Goal: Task Accomplishment & Management: Complete application form

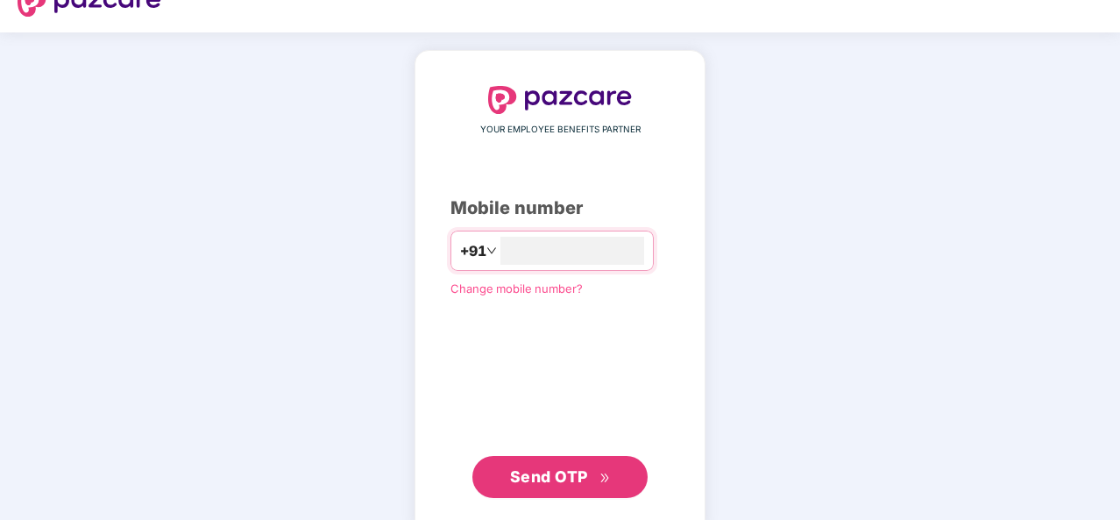
scroll to position [60, 0]
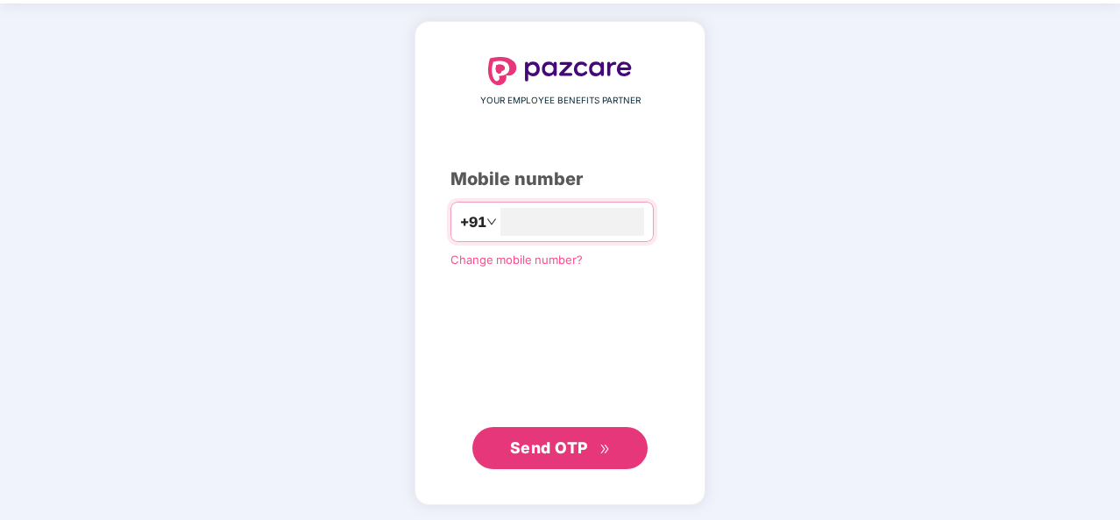
type input "**********"
click at [592, 455] on span "Send OTP" at bounding box center [560, 448] width 101 height 25
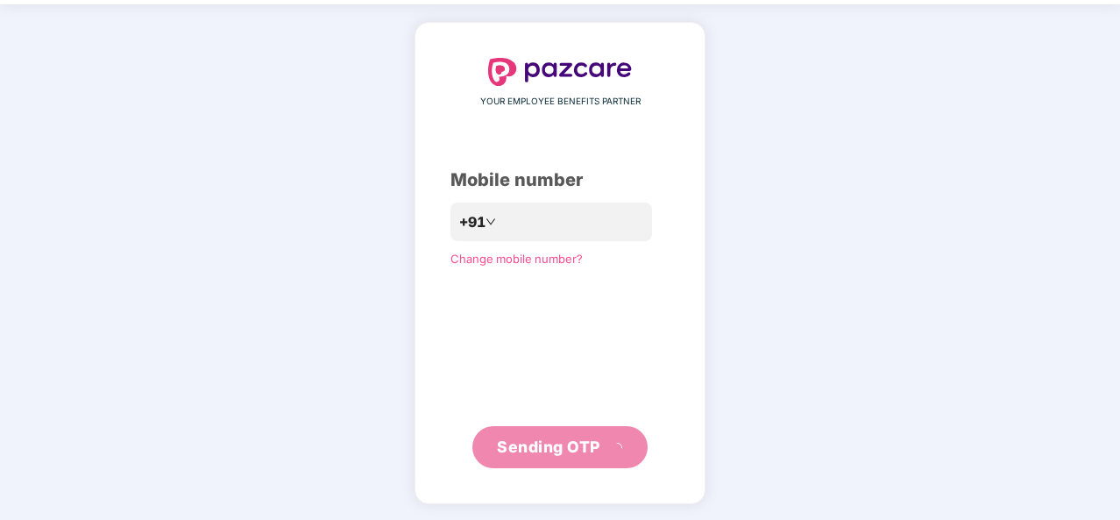
scroll to position [51, 0]
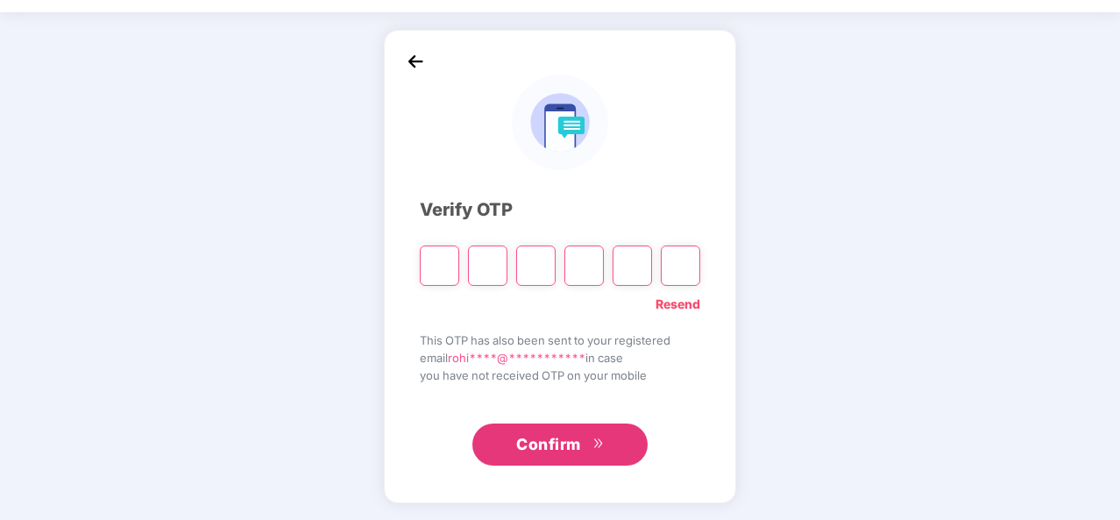
type input "*"
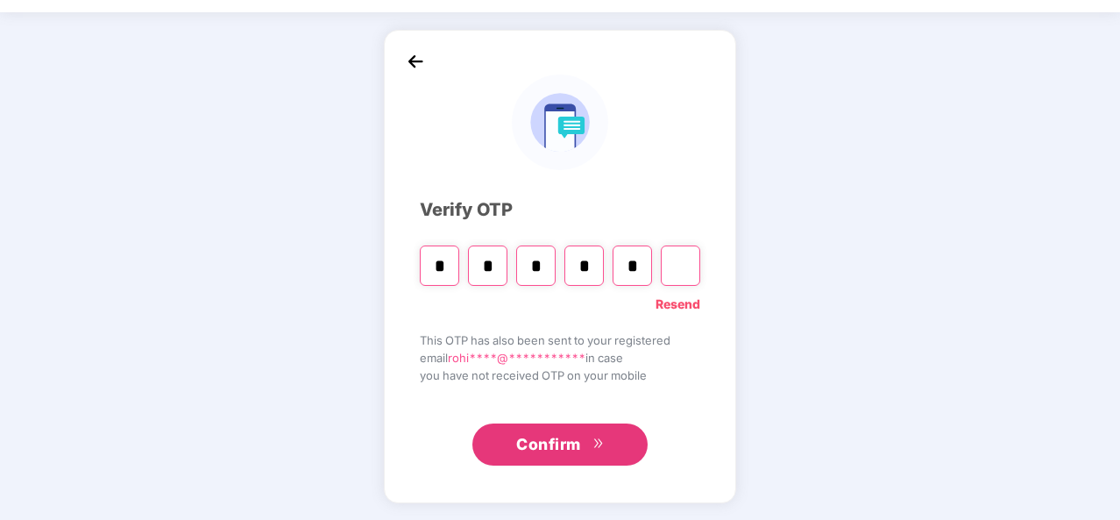
type input "*"
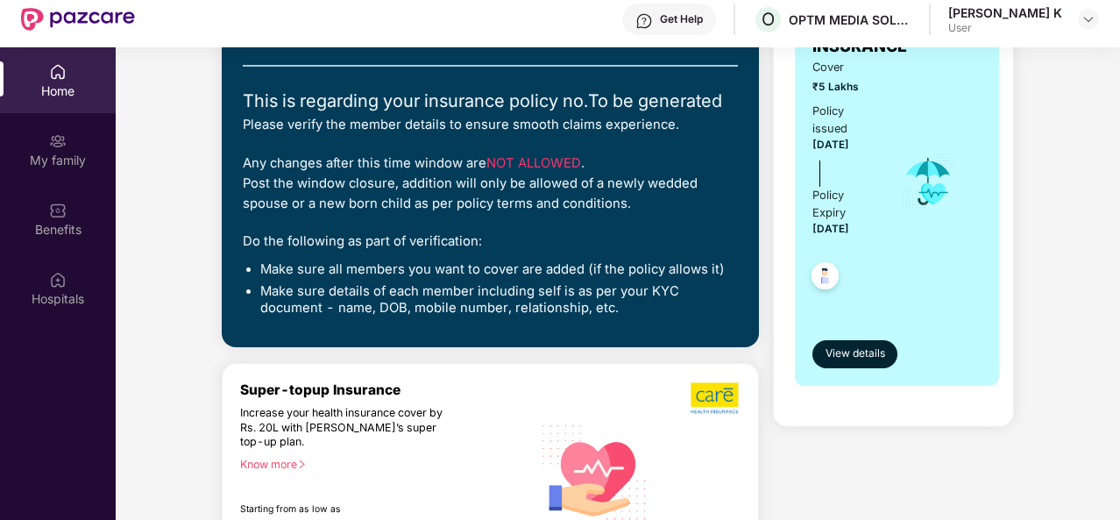
scroll to position [467, 0]
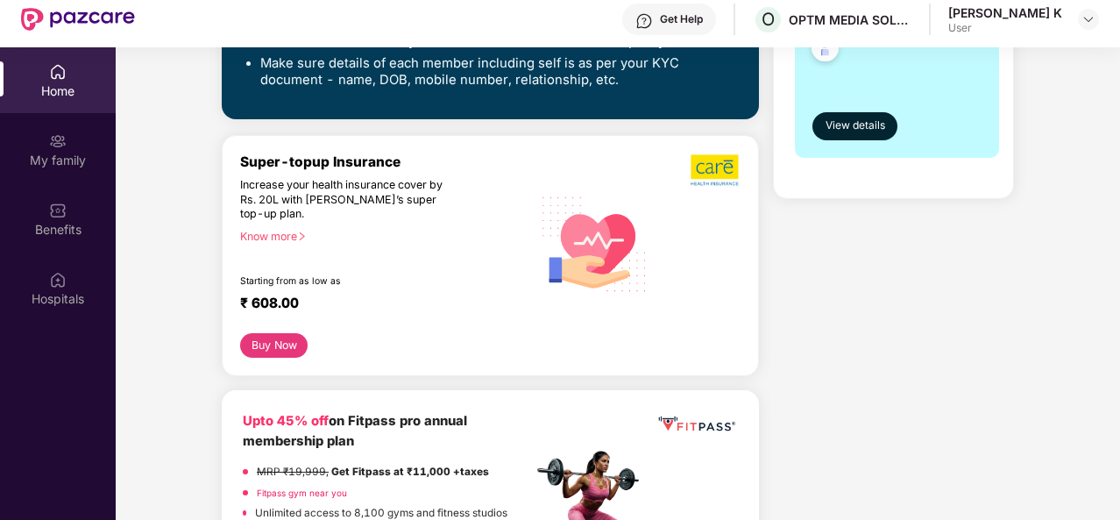
click at [49, 76] on img at bounding box center [58, 72] width 18 height 18
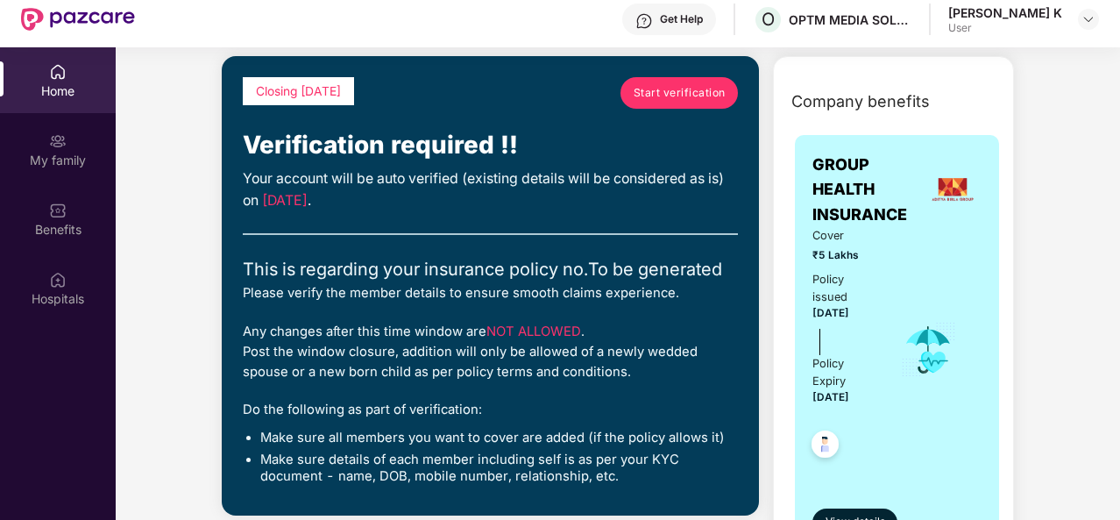
scroll to position [0, 0]
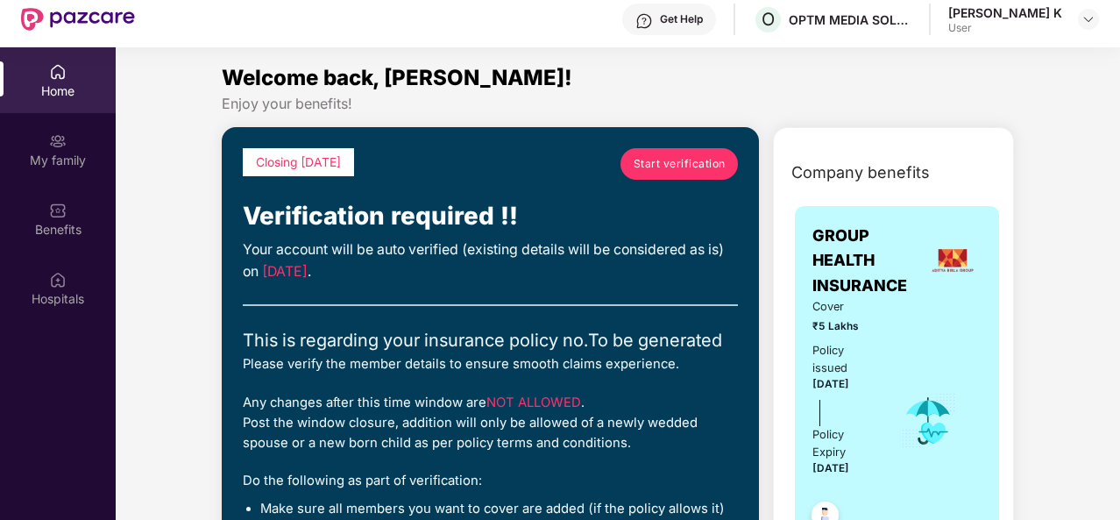
click at [1052, 33] on div "User" at bounding box center [1005, 28] width 114 height 14
click at [1036, 11] on div "[PERSON_NAME] K" at bounding box center [1005, 12] width 114 height 17
click at [1095, 23] on img at bounding box center [1088, 19] width 14 height 14
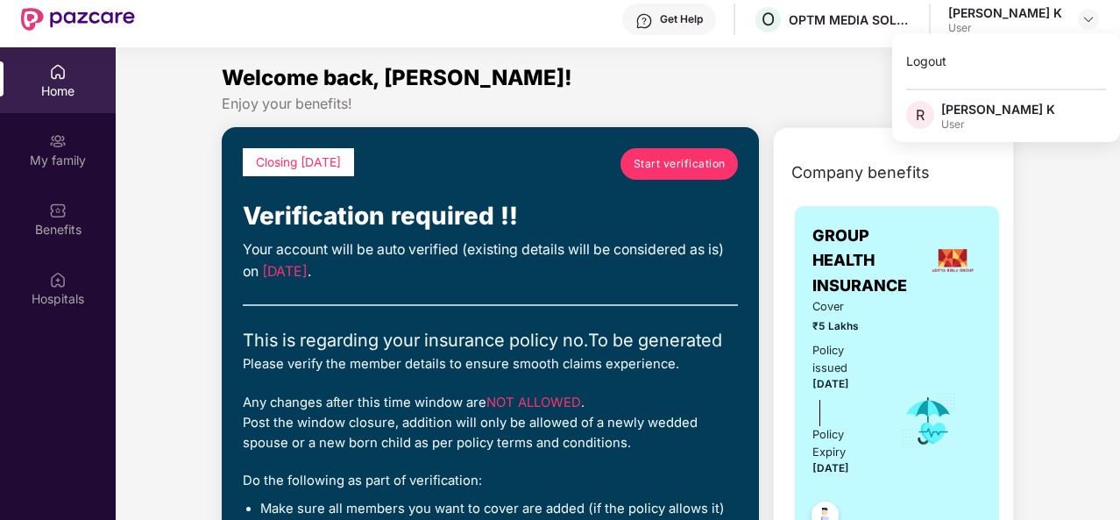
click at [1006, 120] on div "R [PERSON_NAME] K User" at bounding box center [1006, 116] width 228 height 31
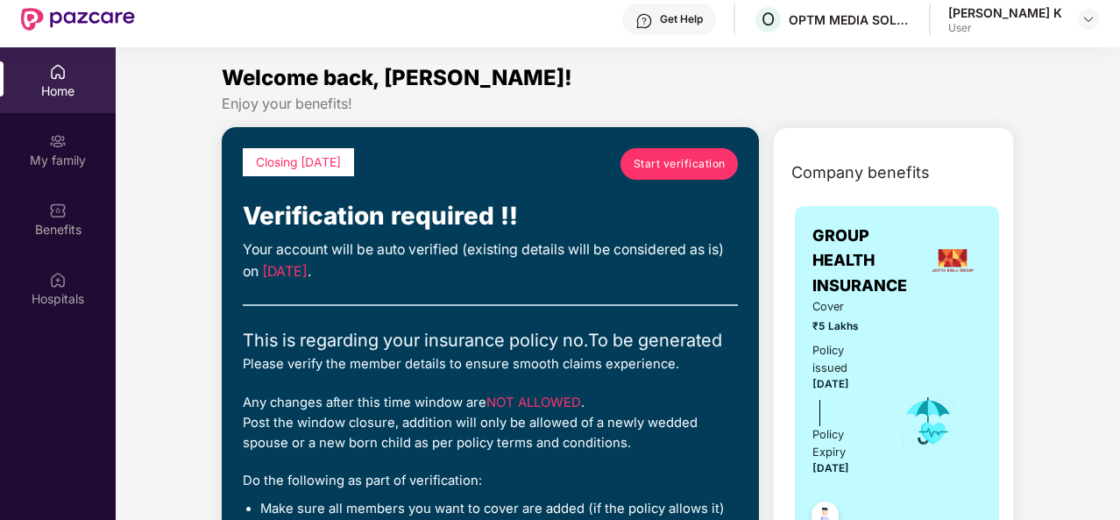
click at [1033, 15] on div "[PERSON_NAME] K" at bounding box center [1005, 12] width 114 height 17
click at [1085, 17] on img at bounding box center [1088, 19] width 14 height 14
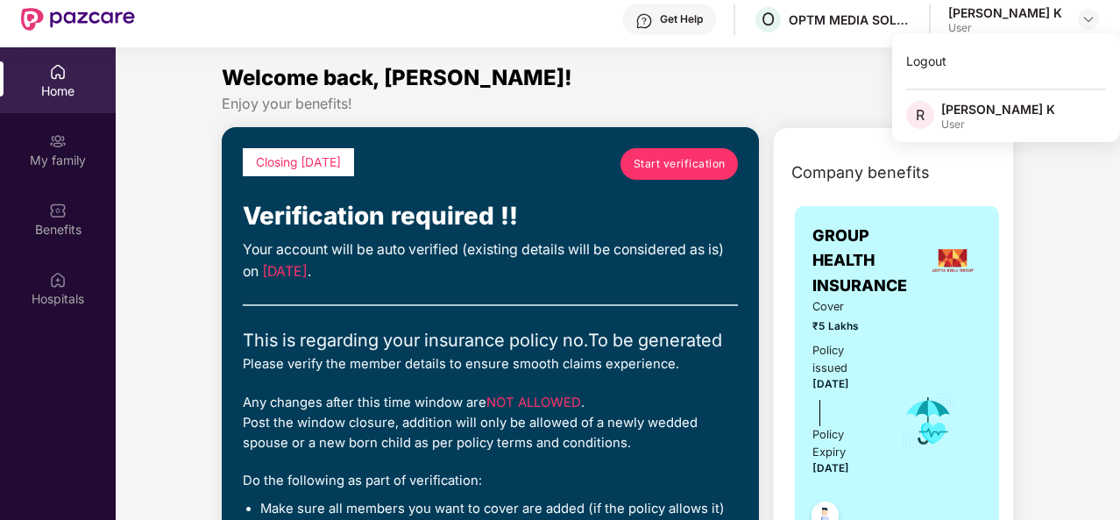
click at [935, 105] on div "R" at bounding box center [923, 116] width 35 height 31
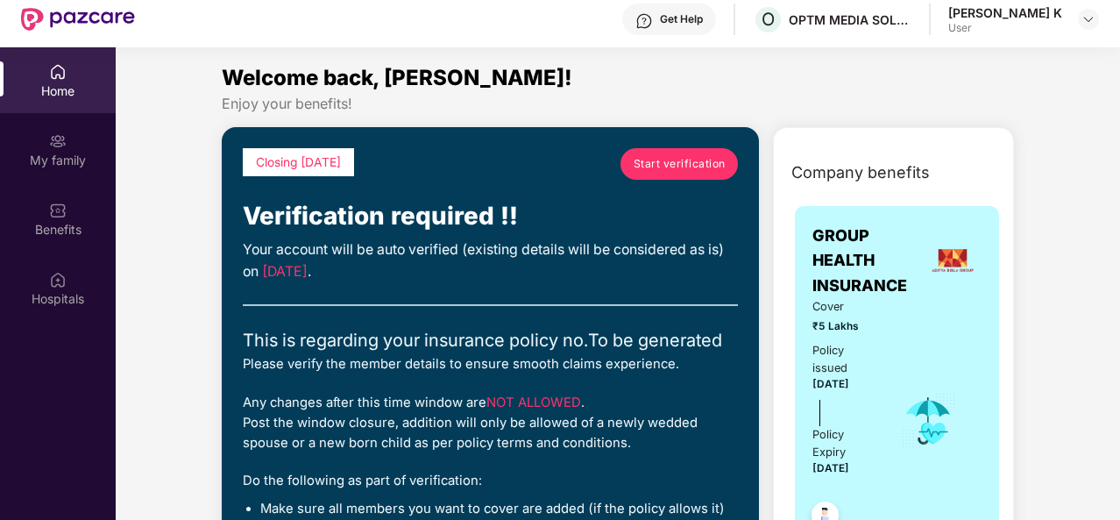
click at [1048, 11] on div "[PERSON_NAME] K" at bounding box center [1005, 12] width 114 height 17
click at [1076, 12] on div "Rohith K User" at bounding box center [1023, 19] width 151 height 31
click at [1089, 13] on img at bounding box center [1088, 19] width 14 height 14
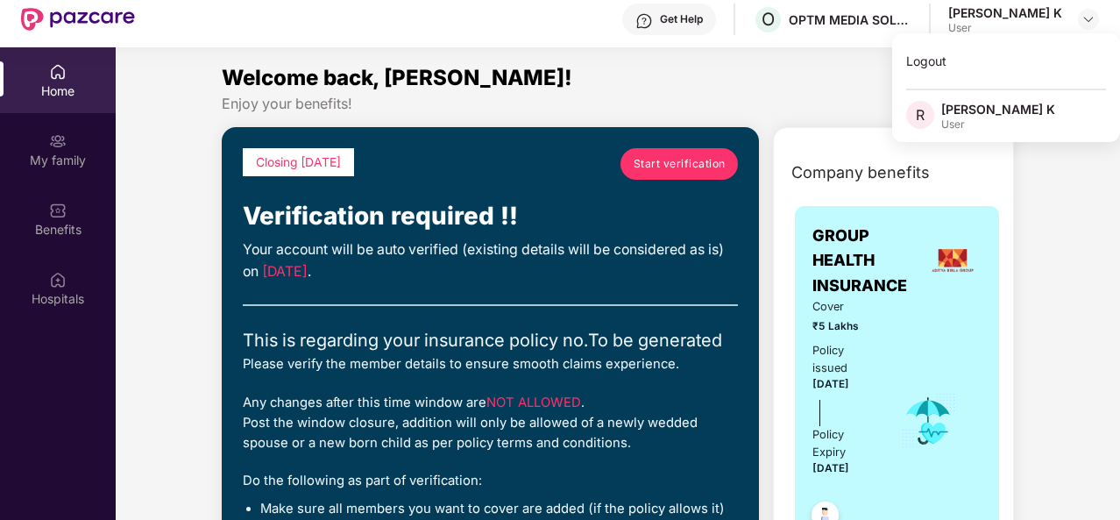
click at [925, 114] on span "R" at bounding box center [920, 115] width 28 height 28
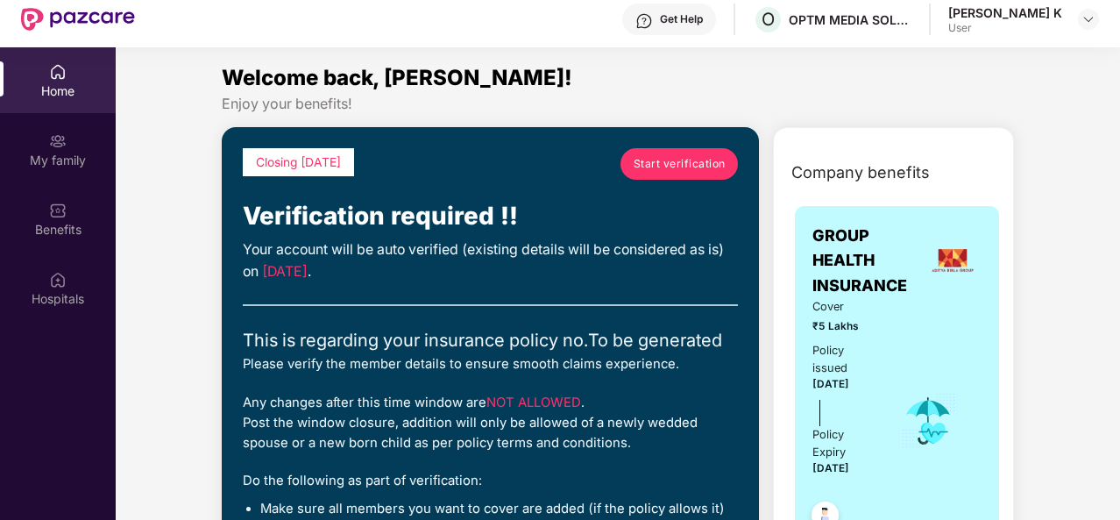
click at [911, 108] on div "Enjoy your benefits!" at bounding box center [618, 104] width 792 height 18
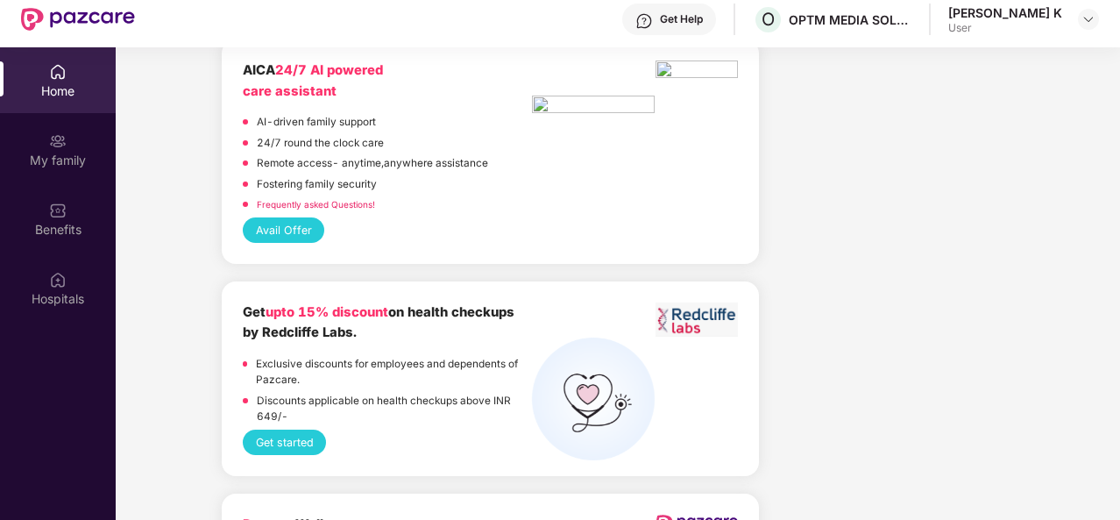
scroll to position [2336, 0]
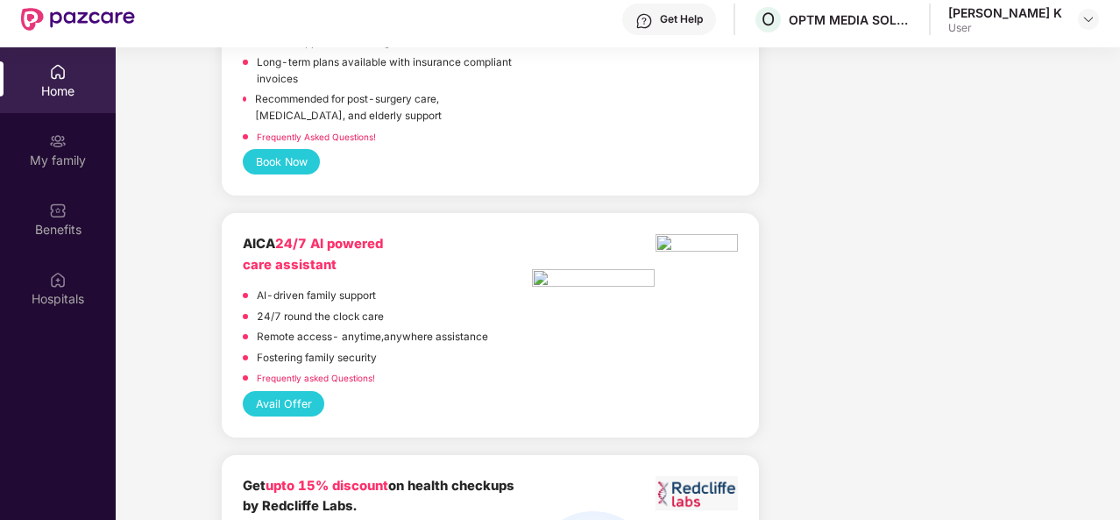
click at [89, 17] on img at bounding box center [78, 19] width 114 height 23
click at [81, 25] on img at bounding box center [78, 19] width 114 height 23
click at [30, 20] on img at bounding box center [78, 19] width 114 height 23
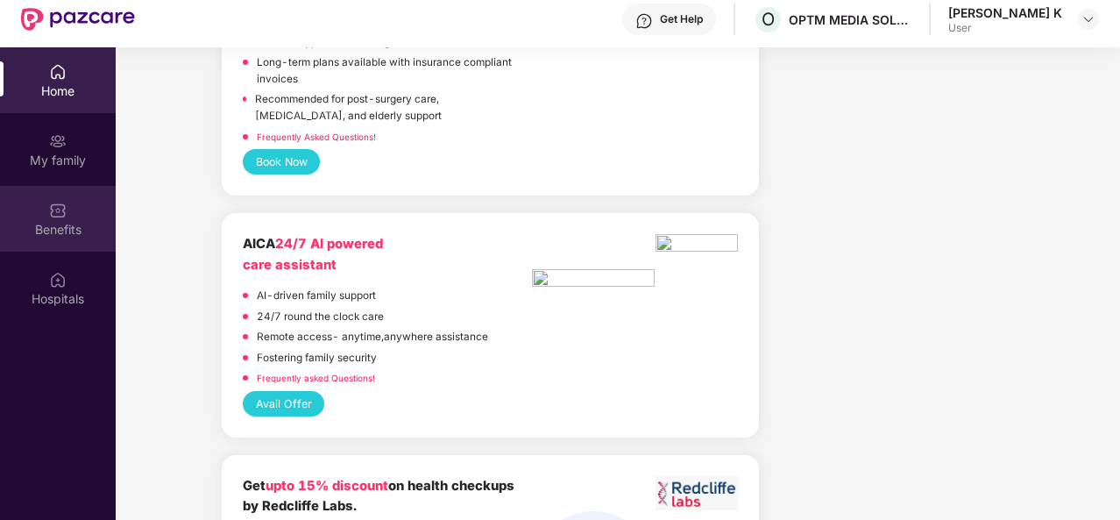
click at [75, 241] on div "Benefits" at bounding box center [58, 219] width 116 height 66
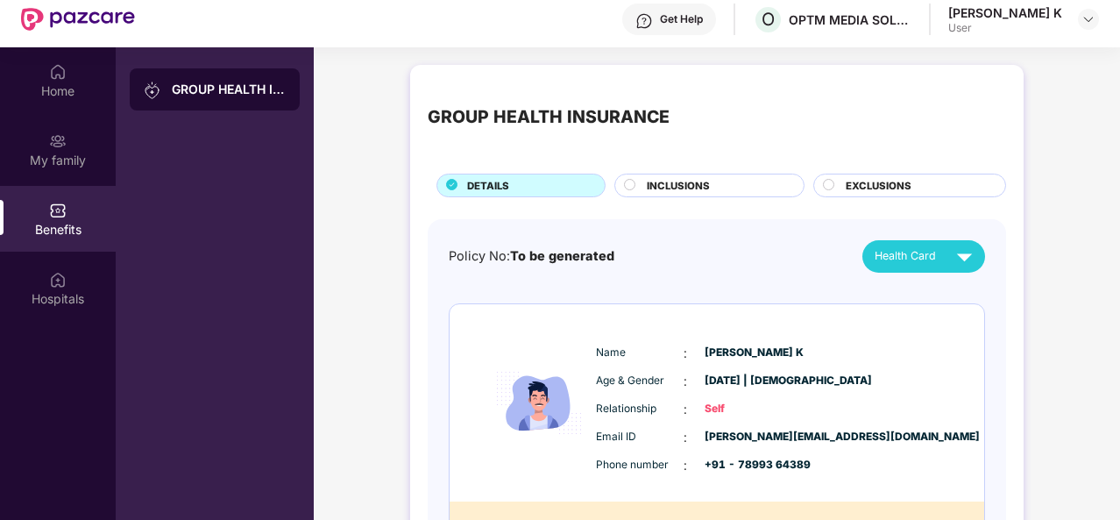
scroll to position [90, 0]
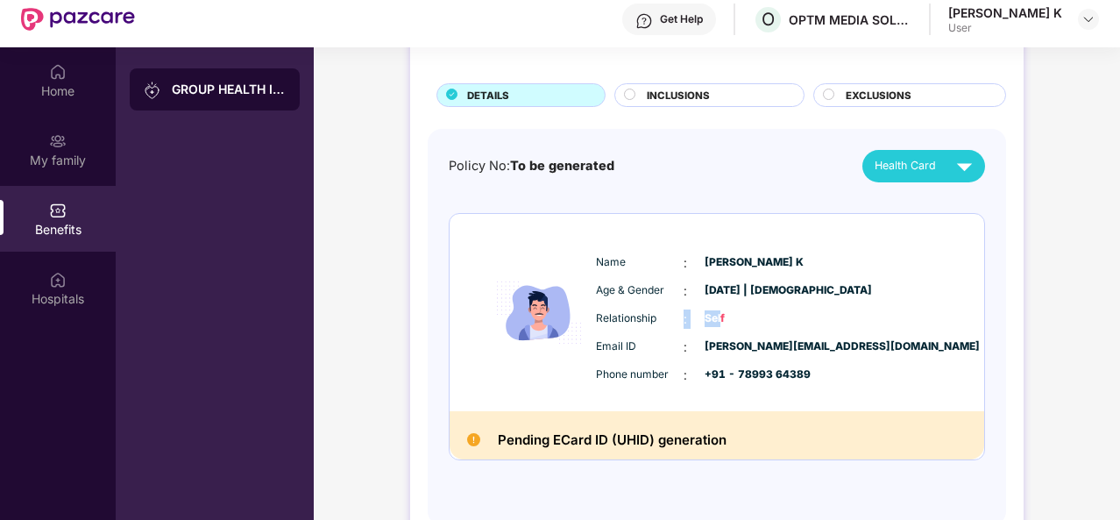
drag, startPoint x: 720, startPoint y: 313, endPoint x: 681, endPoint y: 313, distance: 39.4
click at [681, 313] on div "Relationship : Self" at bounding box center [770, 318] width 348 height 19
click at [708, 351] on span "rohith.k@optmsol.com" at bounding box center [749, 346] width 88 height 17
click at [698, 372] on div "Phone number : +91 - 78993 64389" at bounding box center [770, 374] width 348 height 19
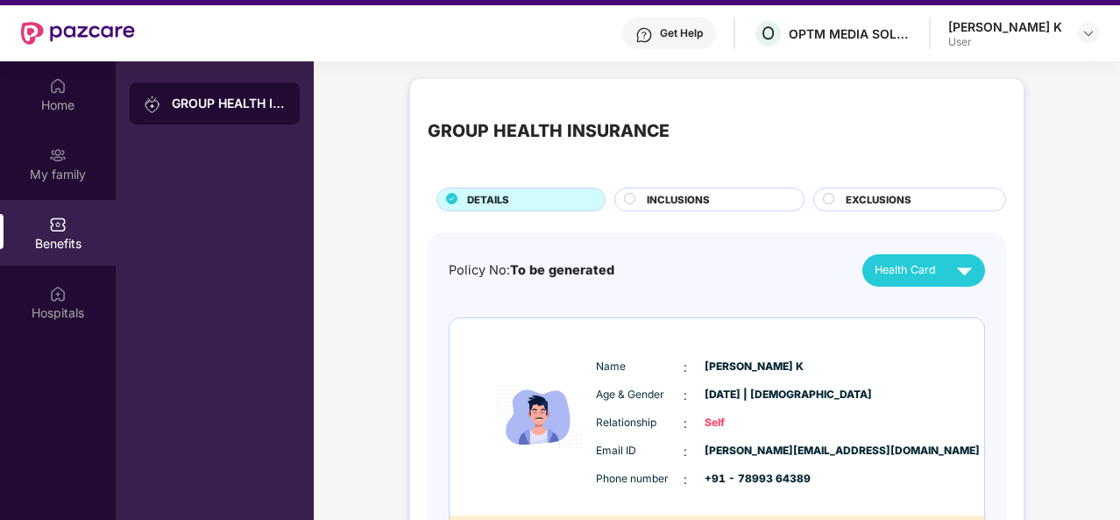
scroll to position [0, 0]
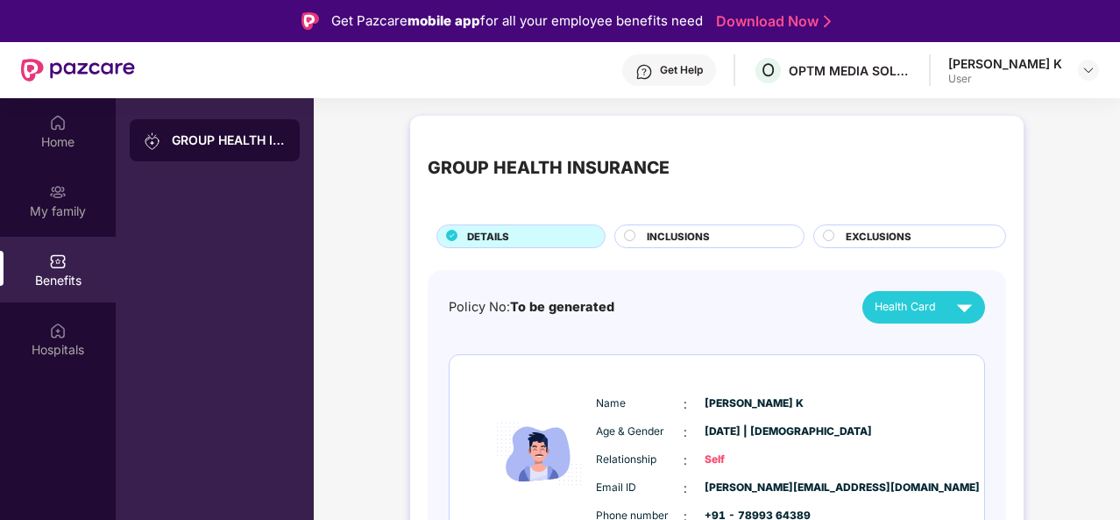
click at [747, 237] on div "INCLUSIONS" at bounding box center [716, 238] width 157 height 18
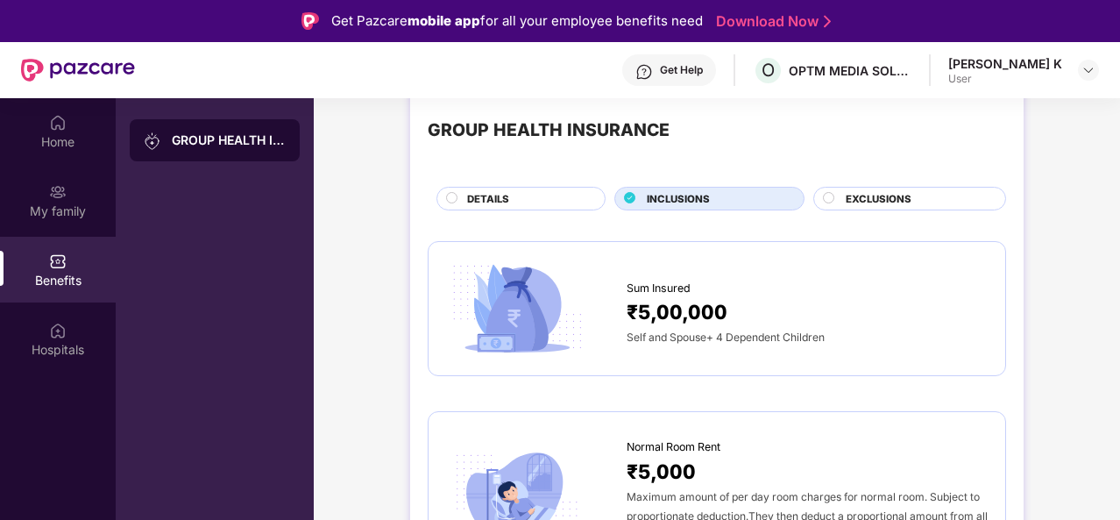
scroll to position [117, 0]
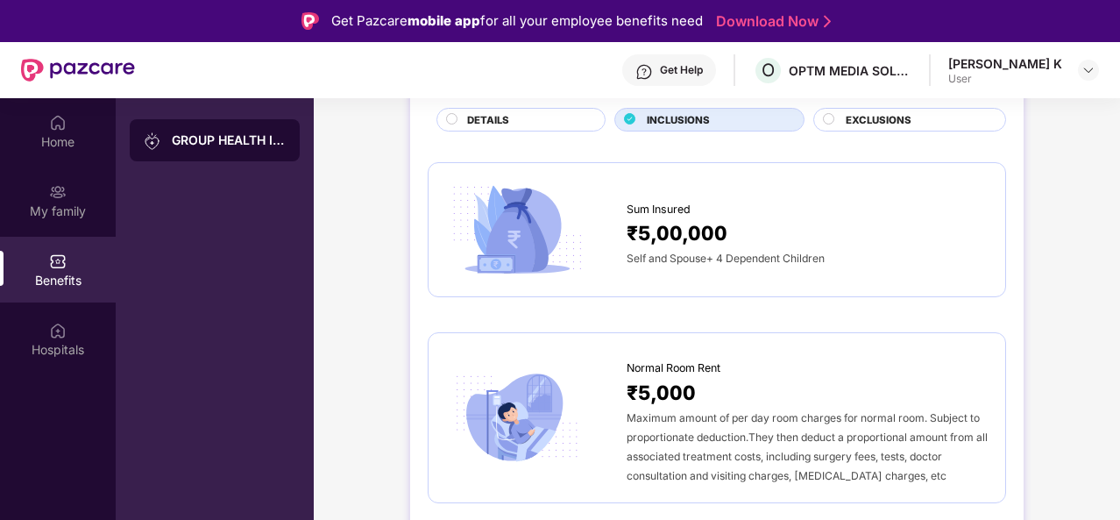
click at [903, 122] on span "EXCLUSIONS" at bounding box center [879, 120] width 66 height 16
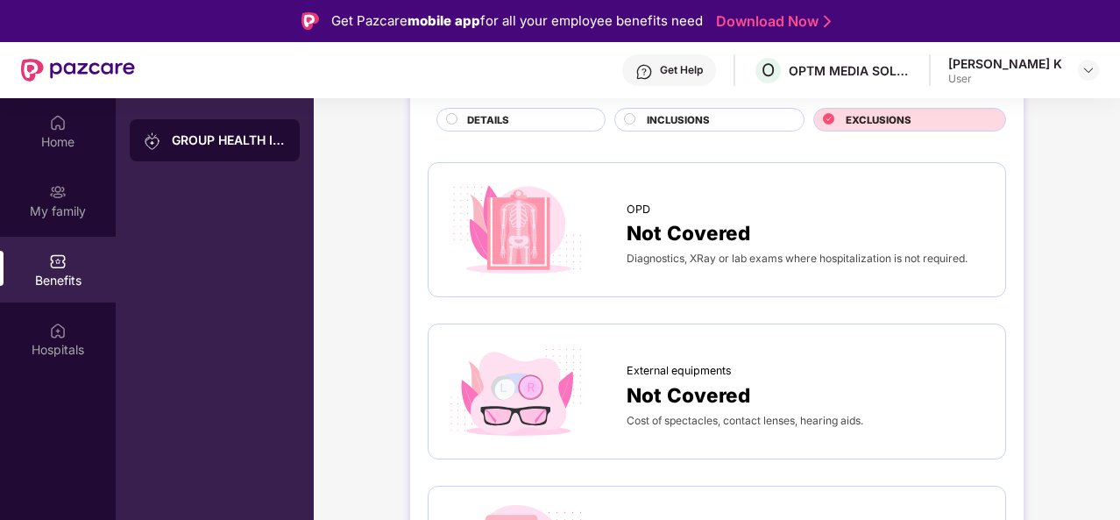
scroll to position [0, 0]
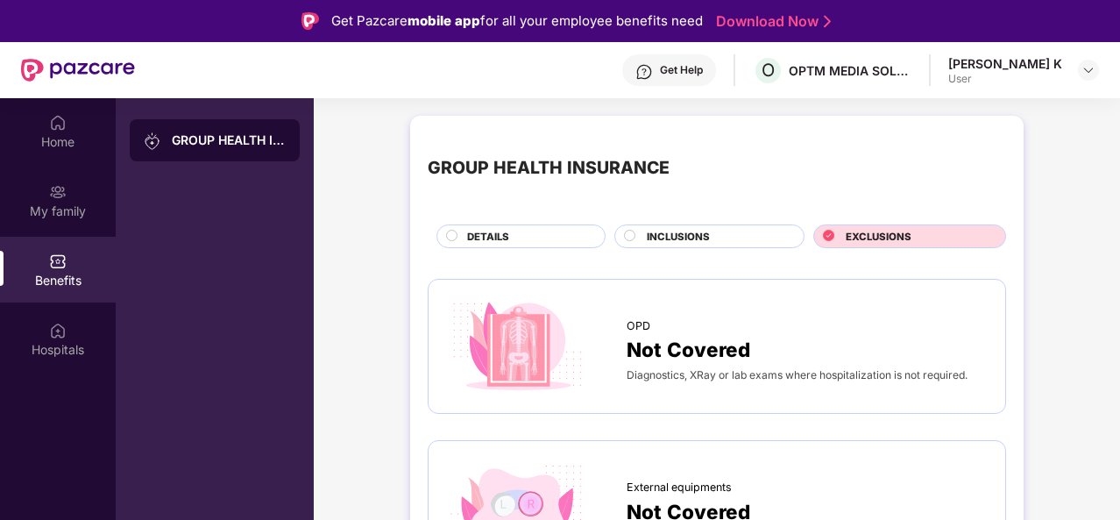
click at [525, 230] on div "DETAILS" at bounding box center [527, 238] width 138 height 18
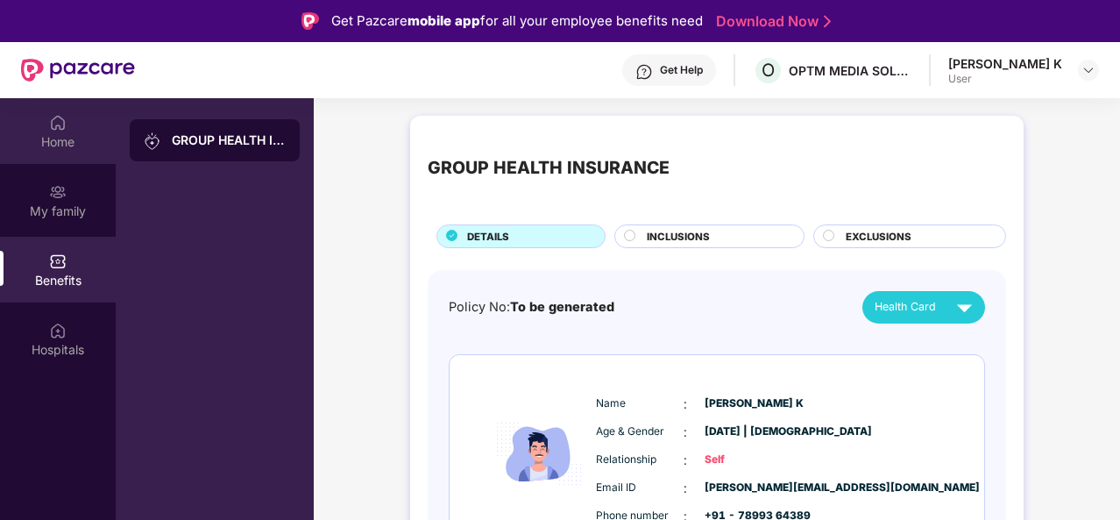
click at [30, 122] on div "Home" at bounding box center [58, 131] width 116 height 66
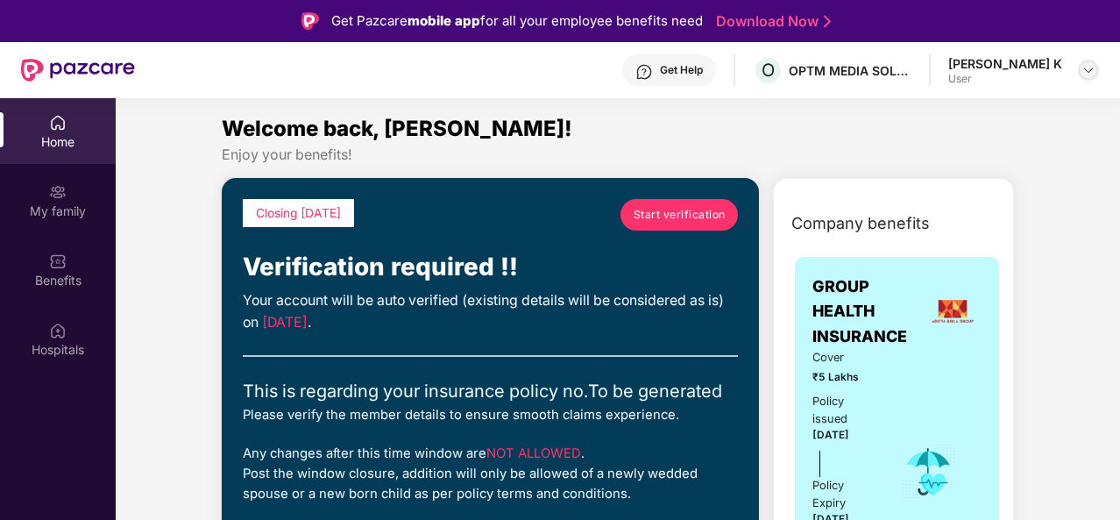
click at [1088, 71] on img at bounding box center [1088, 70] width 14 height 14
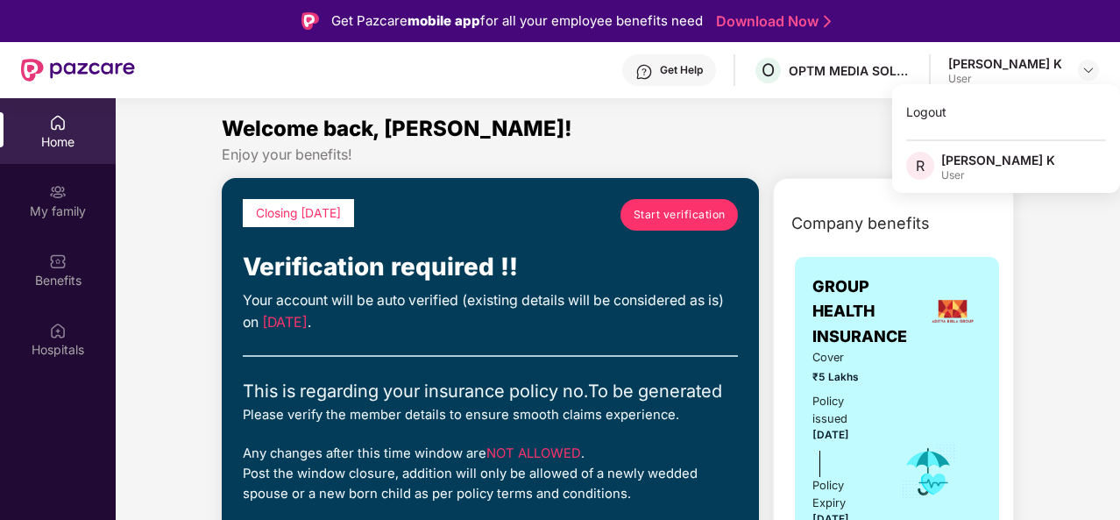
click at [1010, 174] on div "R [PERSON_NAME] K User" at bounding box center [1006, 167] width 228 height 31
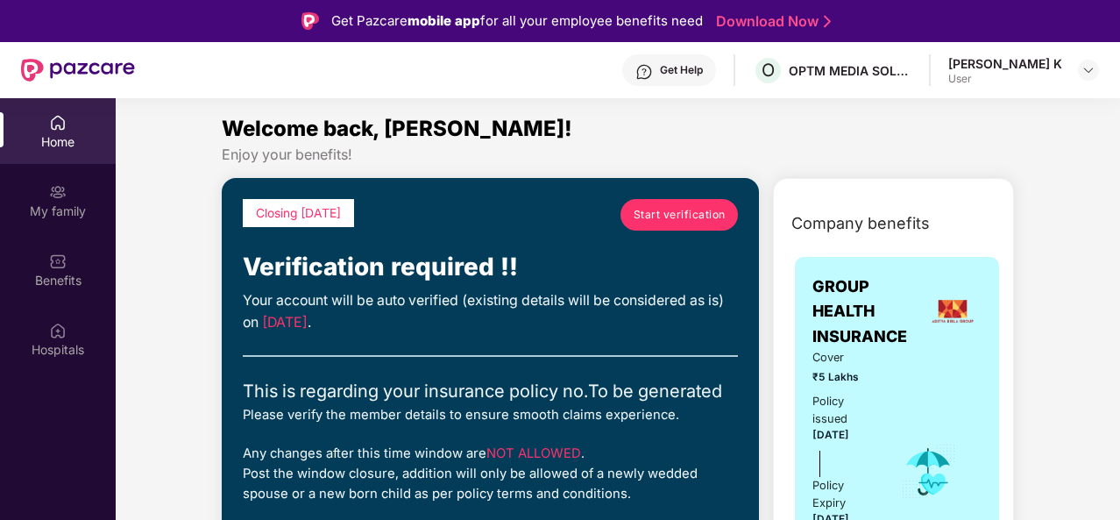
click at [1053, 73] on div "User" at bounding box center [1005, 79] width 114 height 14
click at [1081, 60] on div at bounding box center [1088, 70] width 21 height 21
click at [56, 329] on img at bounding box center [58, 331] width 18 height 18
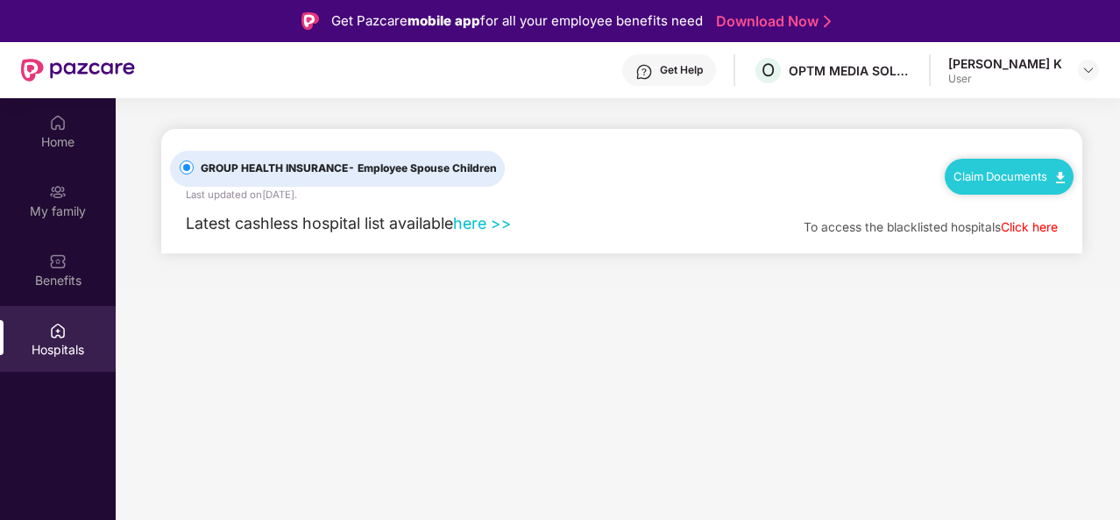
click at [482, 225] on link "here >>" at bounding box center [482, 223] width 59 height 18
click at [63, 269] on img at bounding box center [58, 261] width 18 height 18
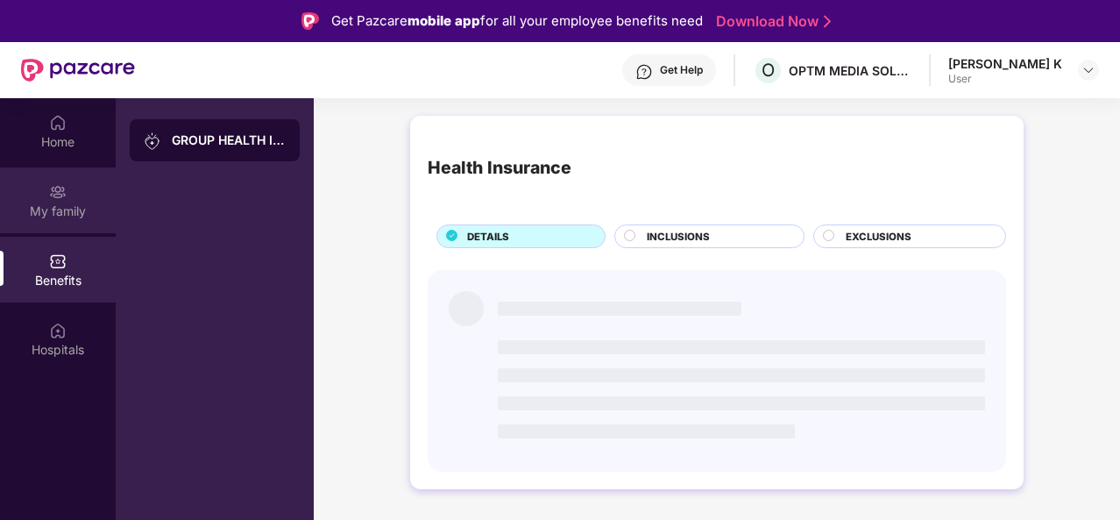
click at [75, 223] on div "My family" at bounding box center [58, 200] width 116 height 66
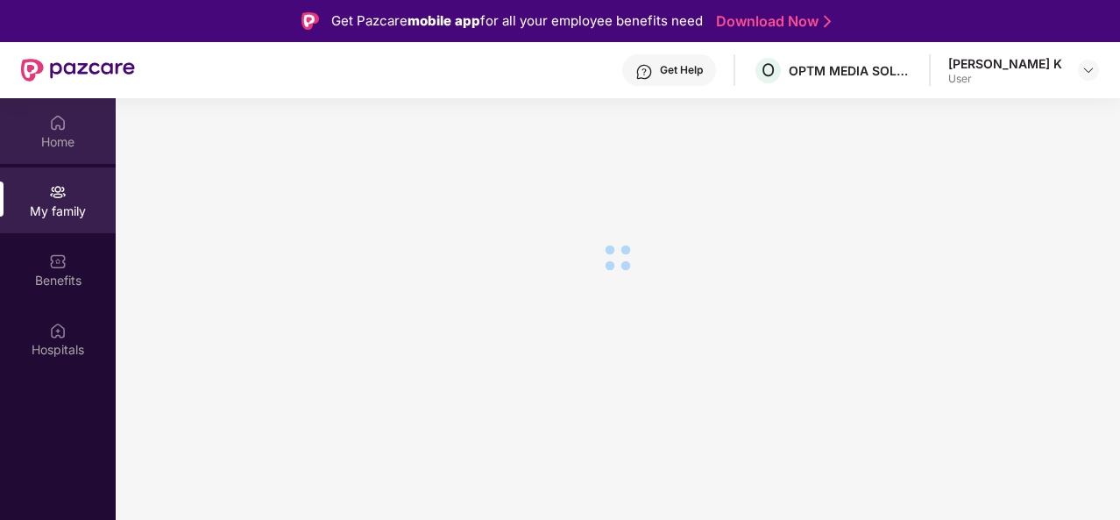
click at [61, 137] on div "Home" at bounding box center [58, 142] width 116 height 18
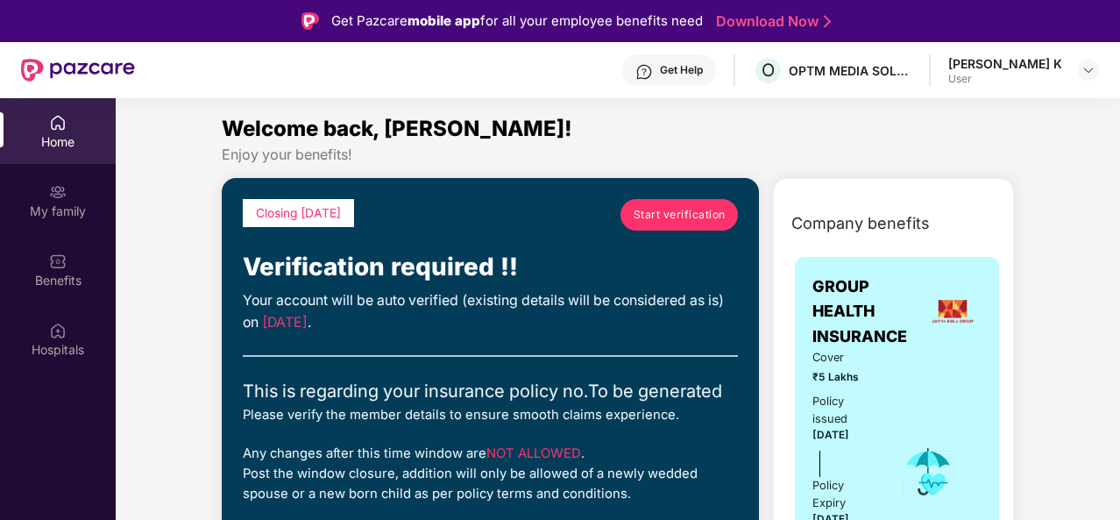
click at [682, 218] on span "Start verification" at bounding box center [680, 214] width 92 height 17
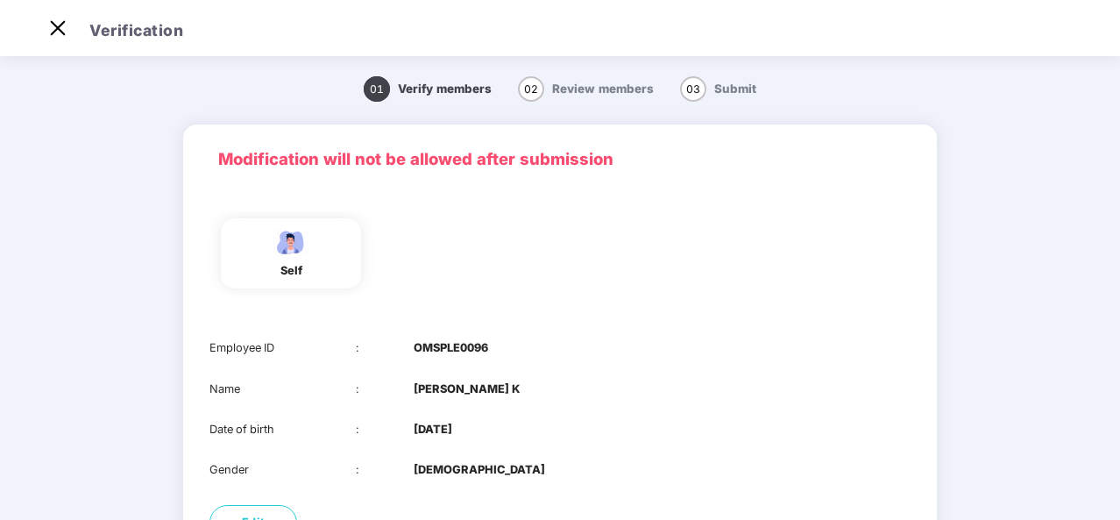
scroll to position [171, 0]
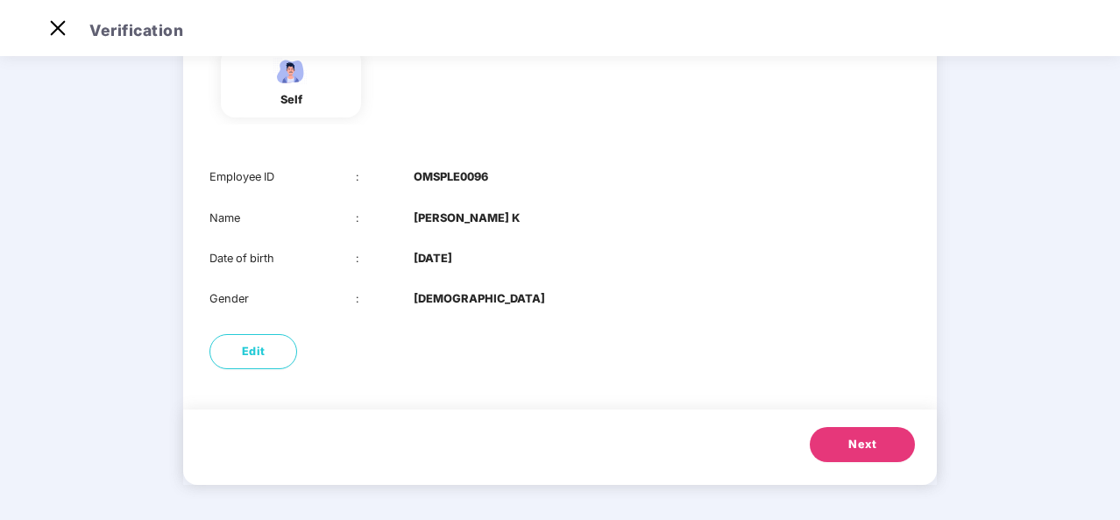
click at [864, 458] on button "Next" at bounding box center [862, 444] width 105 height 35
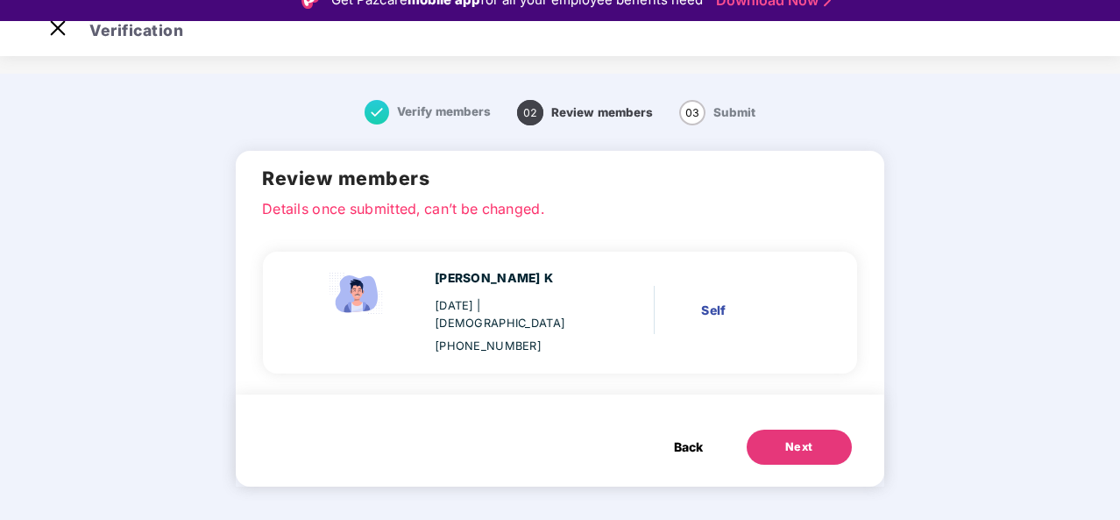
scroll to position [42, 0]
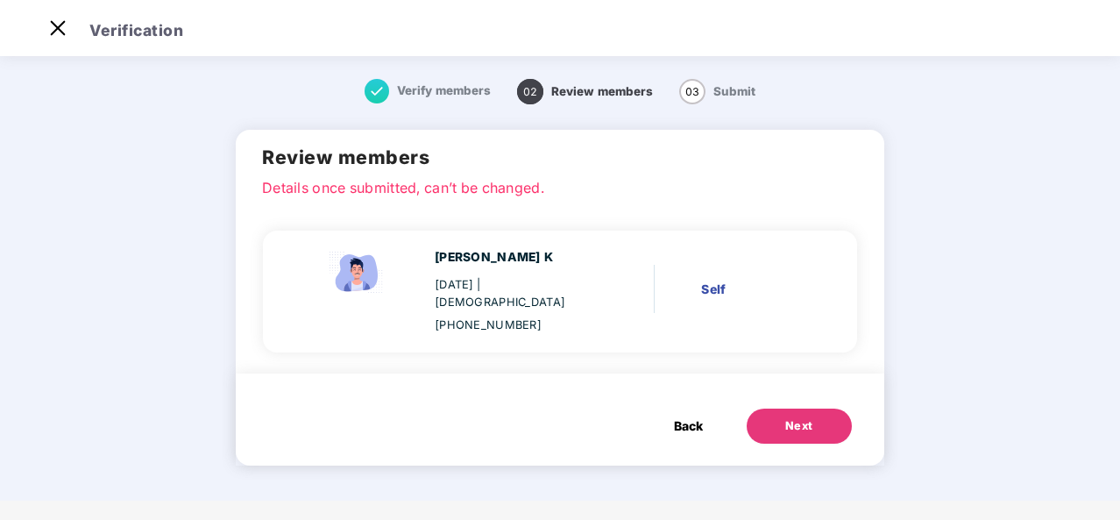
click at [811, 417] on div "Next" at bounding box center [799, 426] width 28 height 18
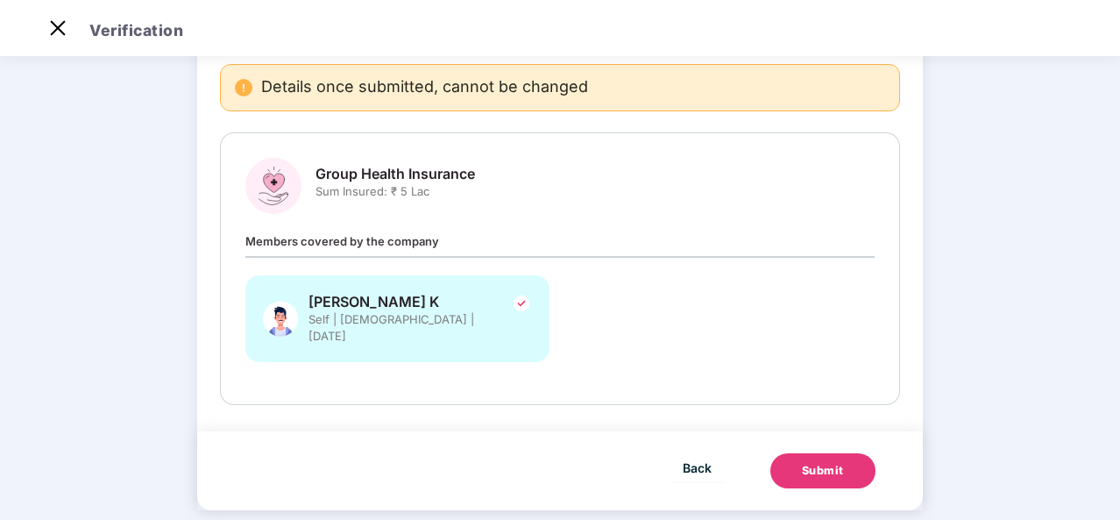
scroll to position [137, 0]
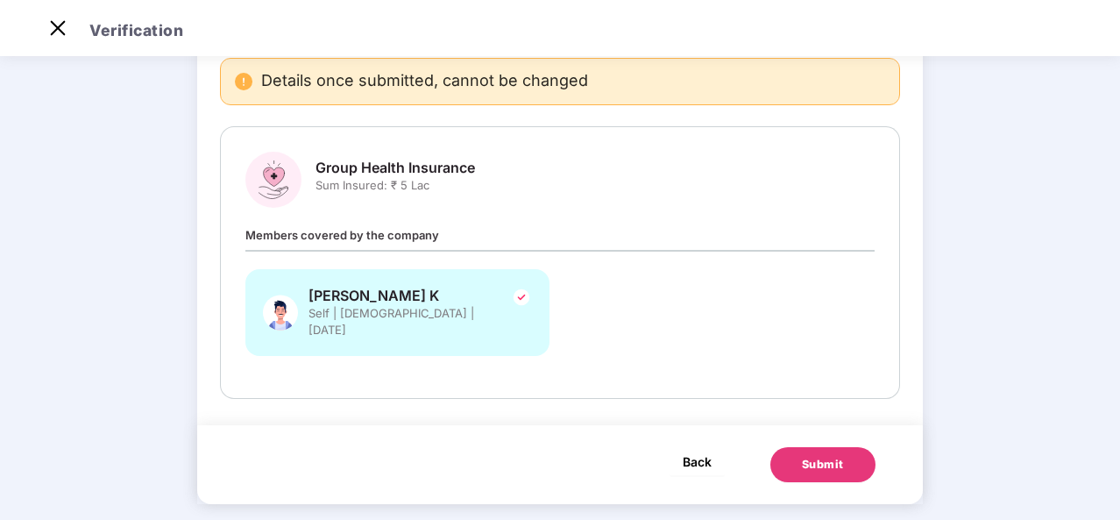
click at [684, 450] on span "Back" at bounding box center [697, 461] width 29 height 22
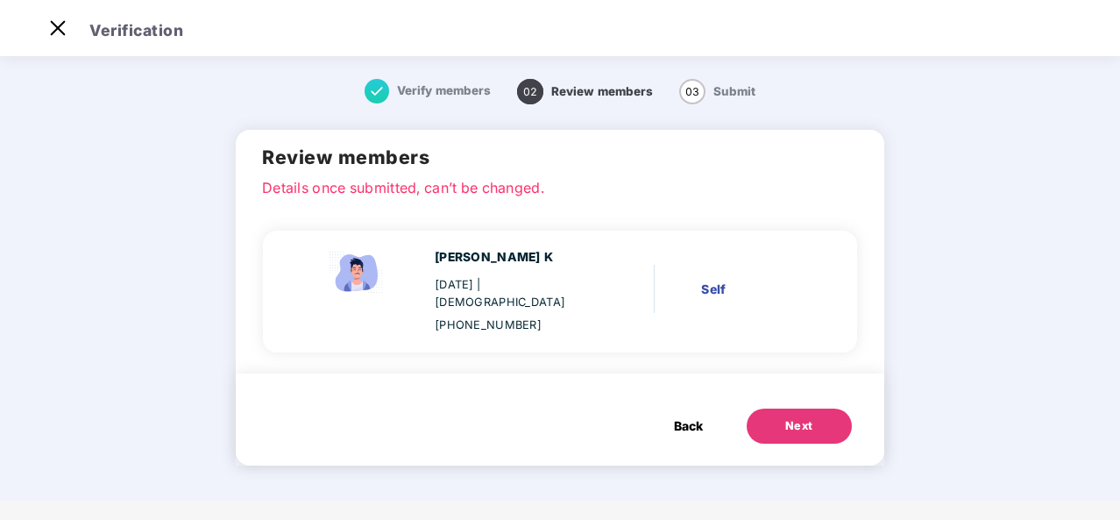
scroll to position [0, 0]
click at [696, 416] on span "Back" at bounding box center [688, 425] width 29 height 19
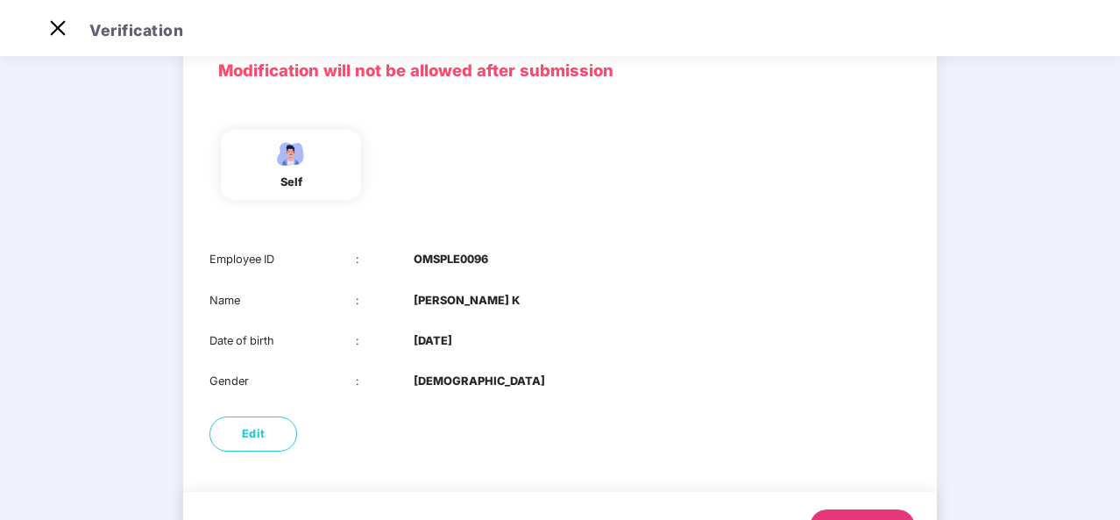
scroll to position [117, 0]
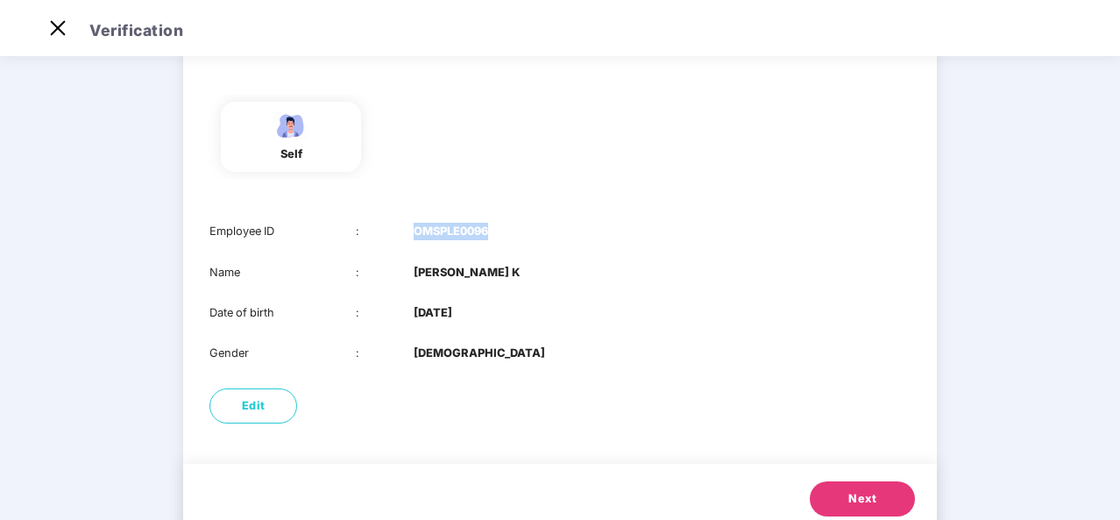
drag, startPoint x: 415, startPoint y: 233, endPoint x: 500, endPoint y: 226, distance: 84.4
click at [500, 226] on div "Employee ID : OMSPLE0096" at bounding box center [559, 232] width 701 height 18
click at [864, 484] on button "Next" at bounding box center [862, 498] width 105 height 35
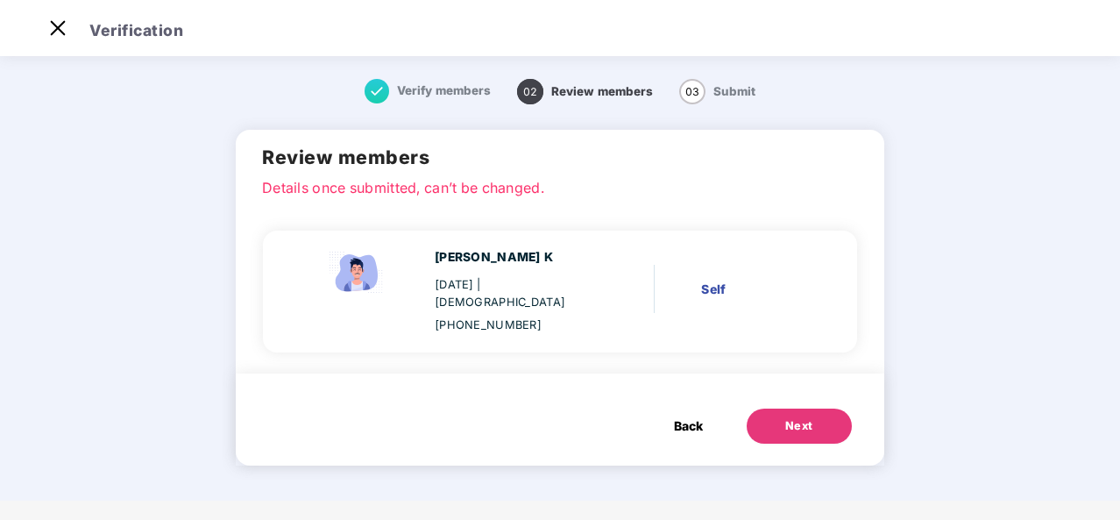
scroll to position [0, 0]
click at [804, 417] on div "Next" at bounding box center [799, 426] width 28 height 18
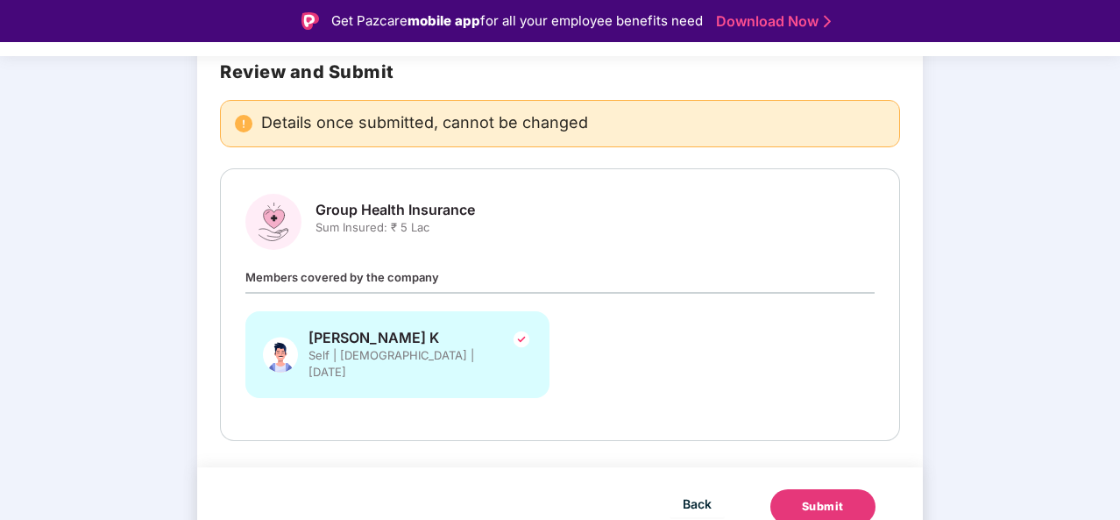
scroll to position [42, 0]
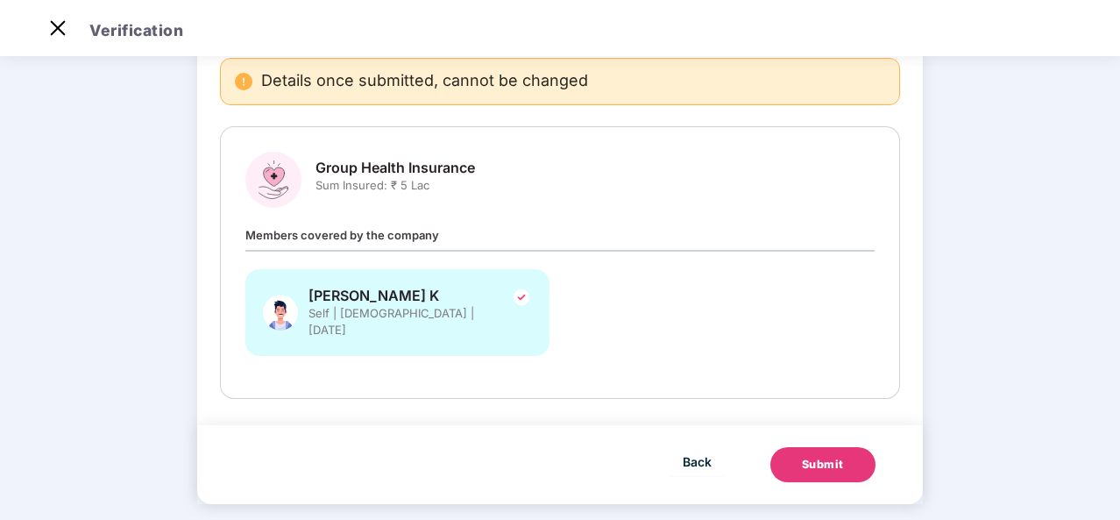
click at [828, 456] on div "Submit" at bounding box center [823, 465] width 42 height 18
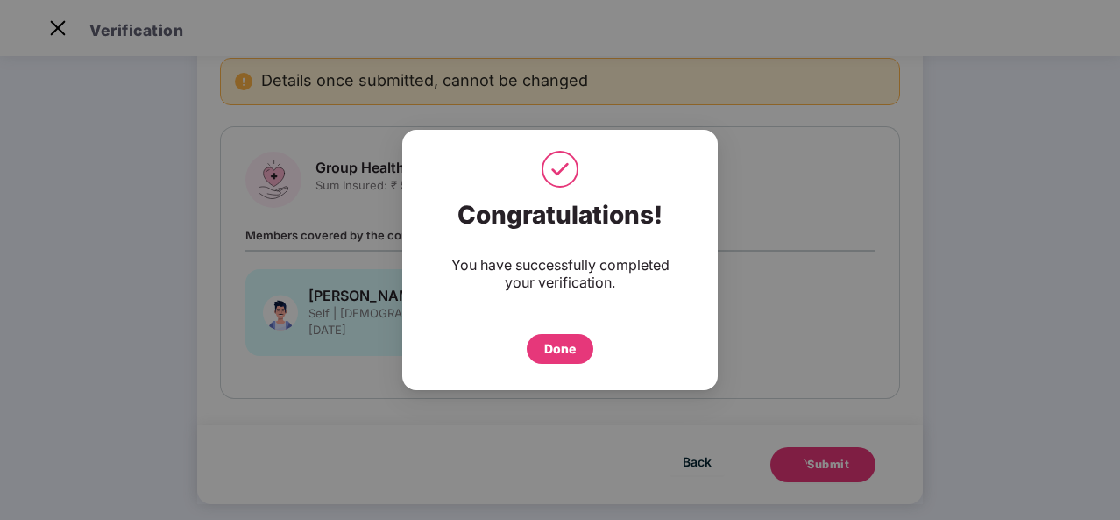
click at [557, 351] on div "Done" at bounding box center [560, 348] width 32 height 19
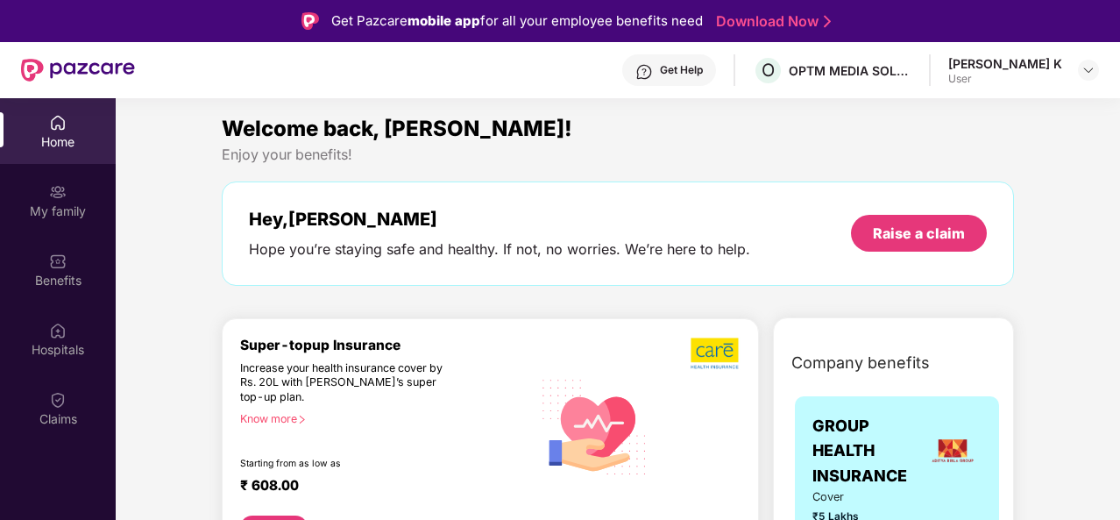
click at [46, 287] on div "Benefits" at bounding box center [58, 281] width 116 height 18
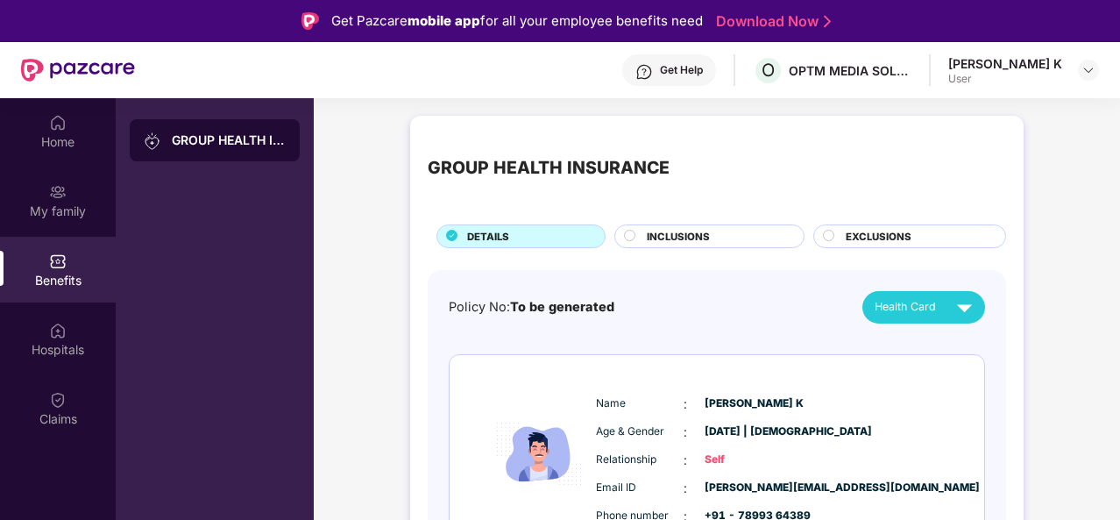
click at [712, 233] on div "INCLUSIONS" at bounding box center [716, 238] width 157 height 18
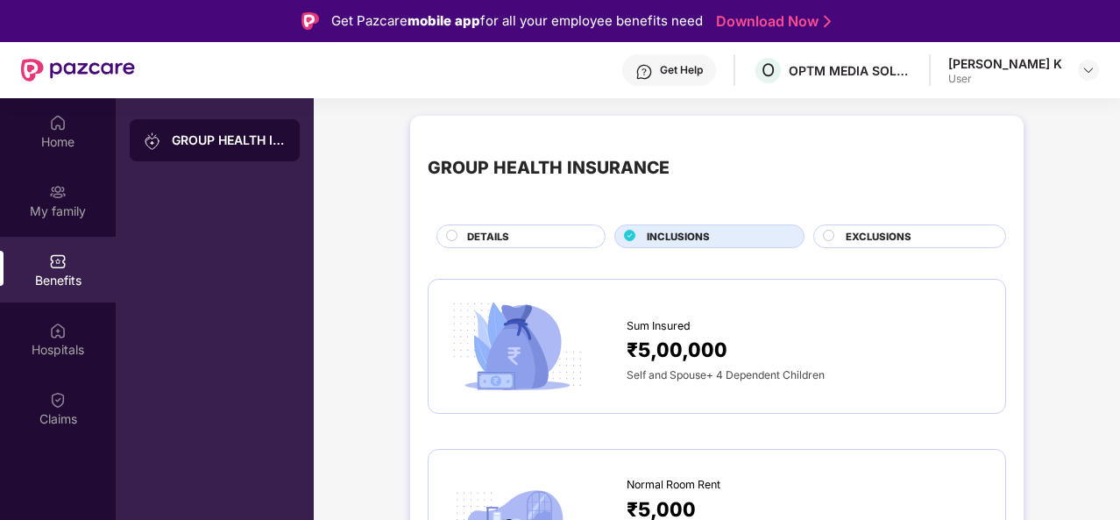
click at [872, 234] on span "EXCLUSIONS" at bounding box center [879, 237] width 66 height 16
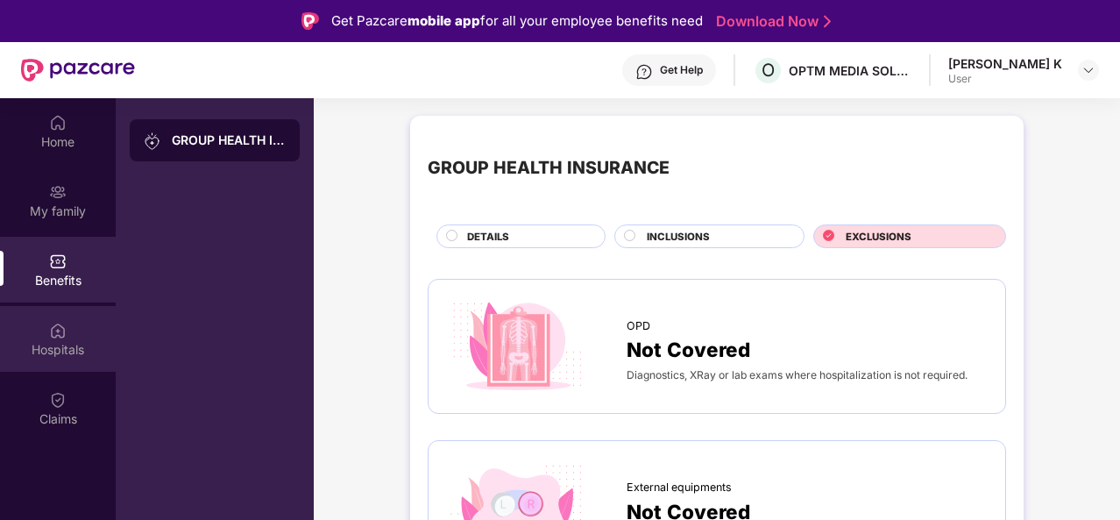
click at [44, 355] on div "Hospitals" at bounding box center [58, 350] width 116 height 18
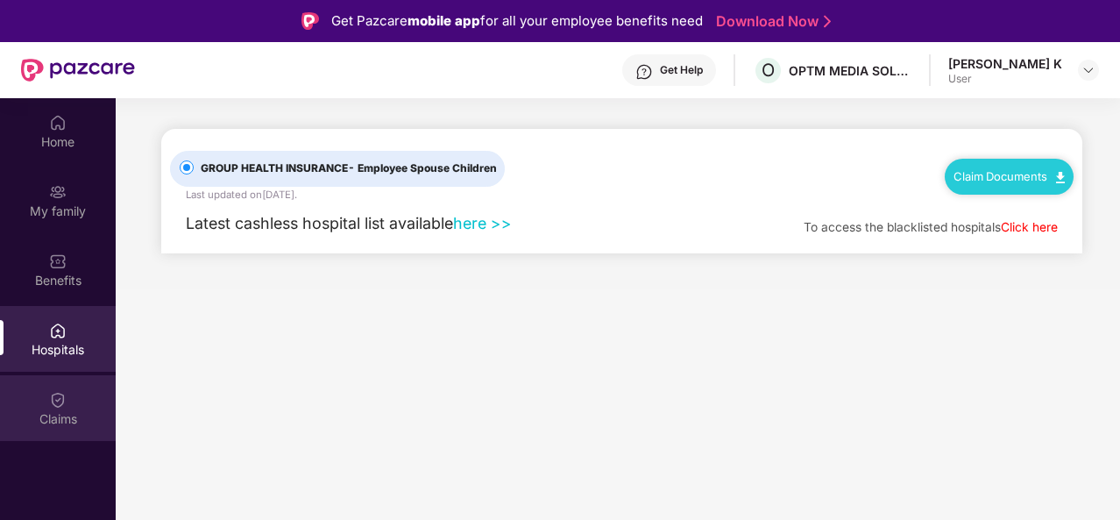
click at [56, 420] on div "Claims" at bounding box center [58, 419] width 116 height 18
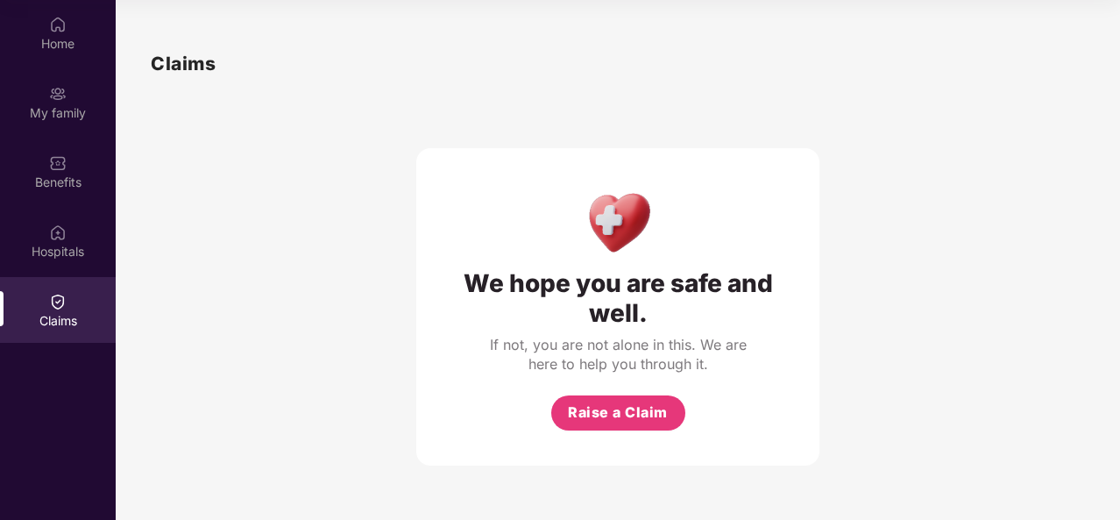
click at [612, 436] on div "We hope you are safe and well. If not, you are not alone in this. We are here t…" at bounding box center [617, 306] width 403 height 317
click at [622, 418] on span "Raise a Claim" at bounding box center [618, 412] width 100 height 22
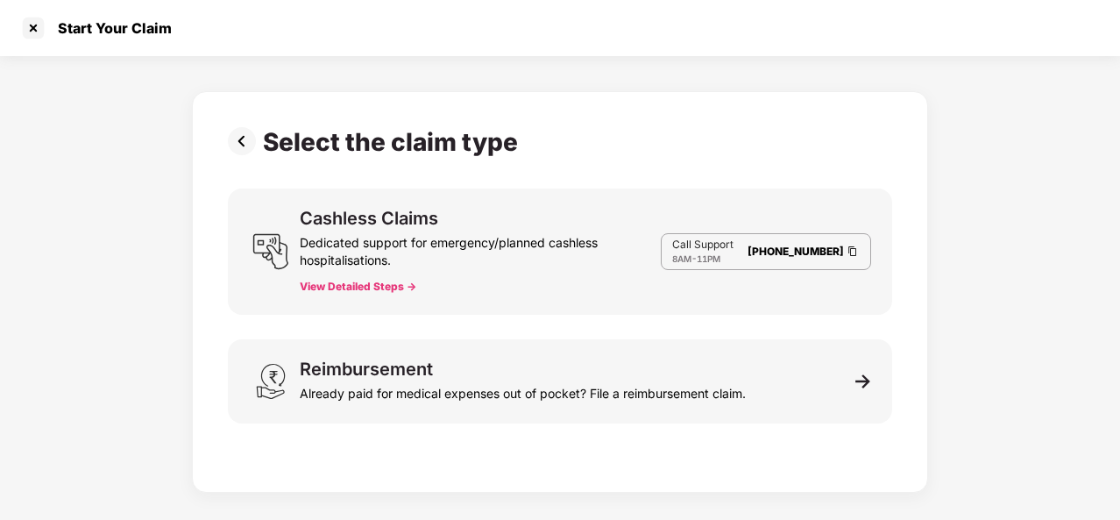
scroll to position [42, 0]
click at [26, 22] on div at bounding box center [33, 28] width 28 height 28
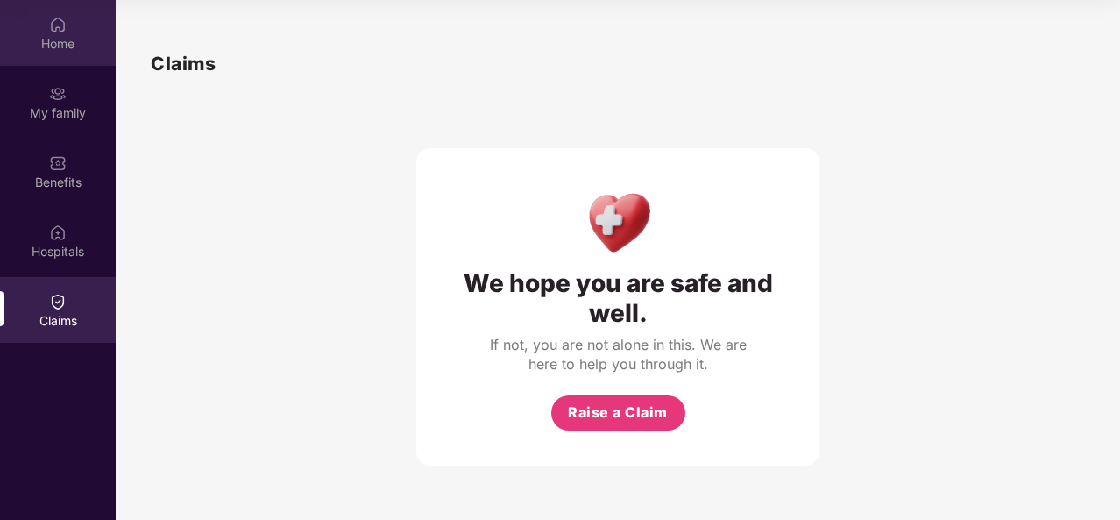
click at [84, 32] on div "Home" at bounding box center [58, 33] width 116 height 66
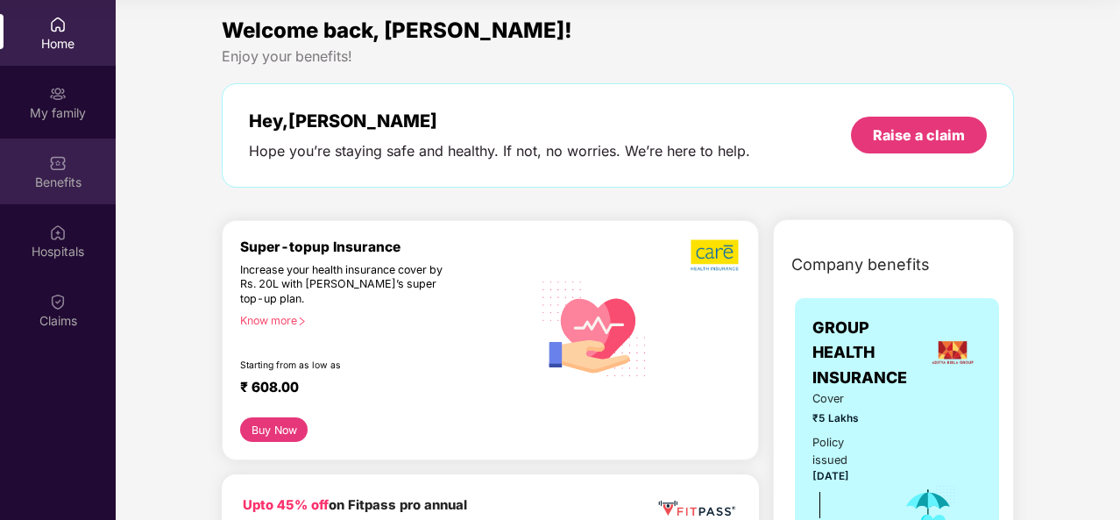
click at [72, 149] on div "Benefits" at bounding box center [58, 171] width 116 height 66
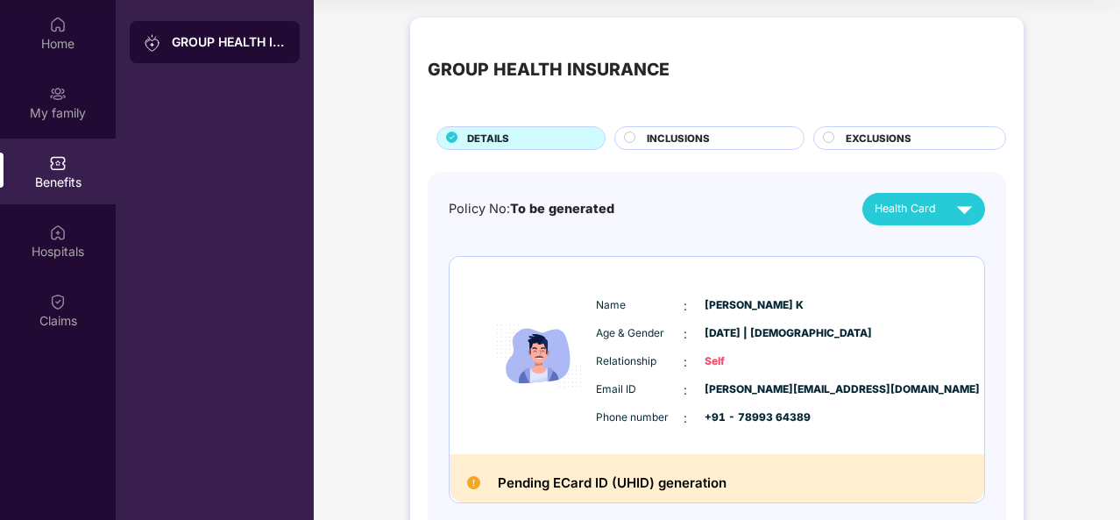
click at [731, 144] on div "INCLUSIONS" at bounding box center [716, 140] width 157 height 18
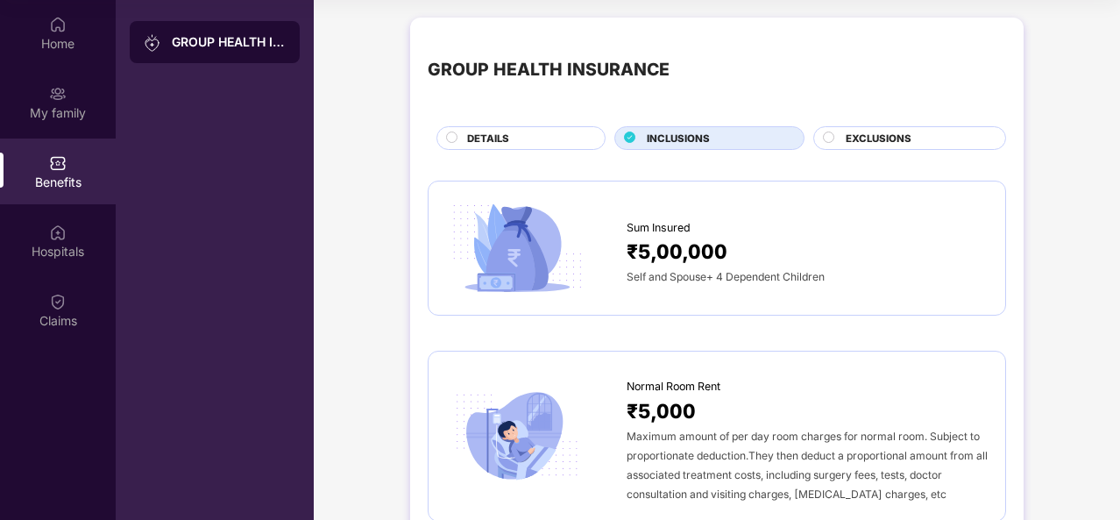
click at [861, 147] on div "EXCLUSIONS" at bounding box center [916, 140] width 159 height 18
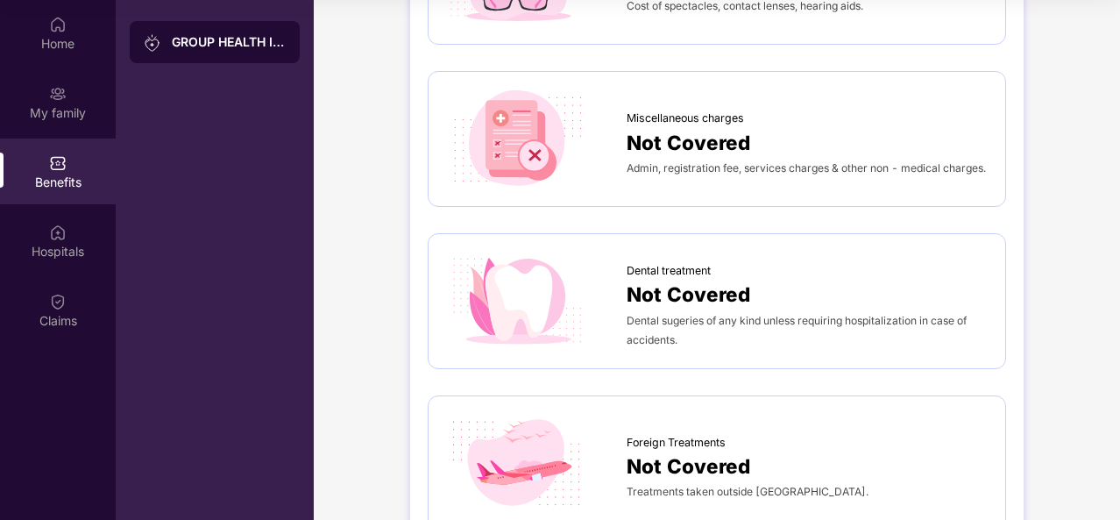
scroll to position [308, 0]
